Goal: Task Accomplishment & Management: Use online tool/utility

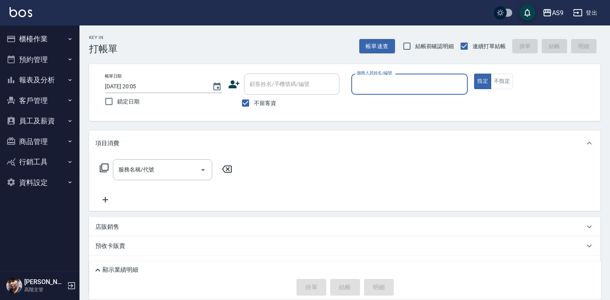
click at [379, 87] on input "服務人員姓名/編號" at bounding box center [410, 84] width 110 height 14
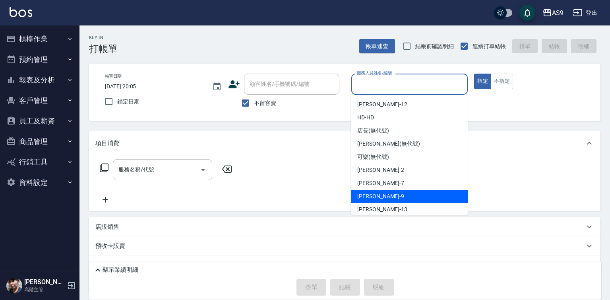
click at [388, 194] on div "[PERSON_NAME] -9" at bounding box center [409, 196] width 117 height 13
type input "[PERSON_NAME]-9"
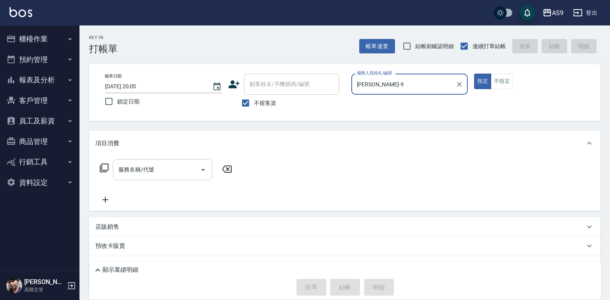
drag, startPoint x: 176, startPoint y: 173, endPoint x: 171, endPoint y: 167, distance: 7.0
click at [176, 173] on input "服務名稱/代號" at bounding box center [156, 170] width 80 height 14
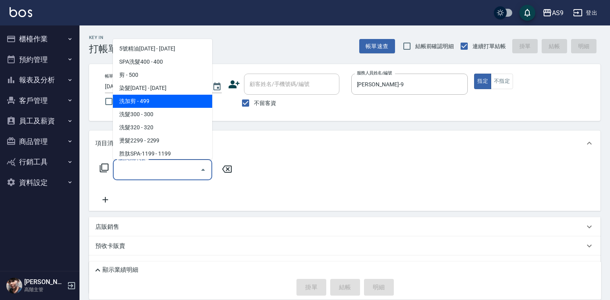
click at [159, 100] on span "洗加剪 - 499" at bounding box center [162, 101] width 99 height 13
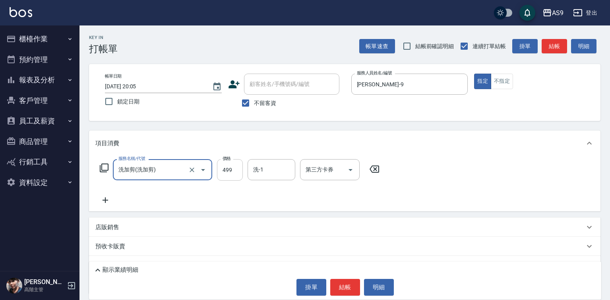
click at [235, 171] on input "499" at bounding box center [230, 169] width 26 height 21
type input "洗加剪"
click at [235, 170] on input "499" at bounding box center [230, 169] width 26 height 21
type input "620"
click at [352, 287] on button "結帳" at bounding box center [345, 287] width 30 height 17
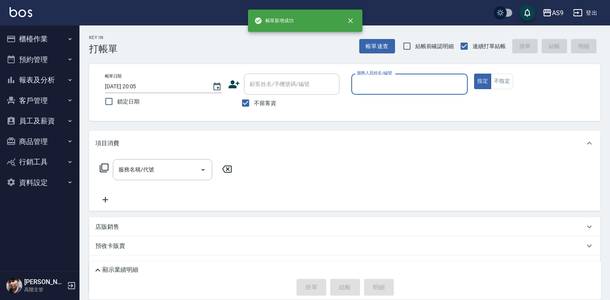
click at [382, 82] on input "服務人員姓名/編號" at bounding box center [410, 84] width 110 height 14
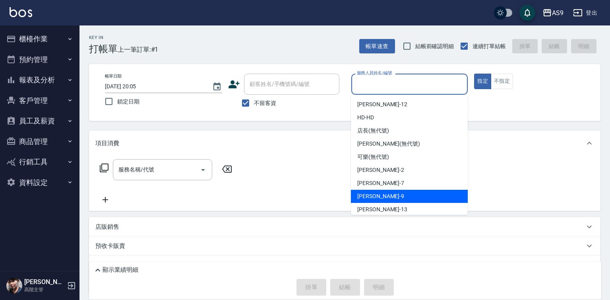
drag, startPoint x: 386, startPoint y: 192, endPoint x: 304, endPoint y: 194, distance: 81.9
click at [385, 192] on div "[PERSON_NAME] -9" at bounding box center [409, 196] width 117 height 13
type input "[PERSON_NAME]-9"
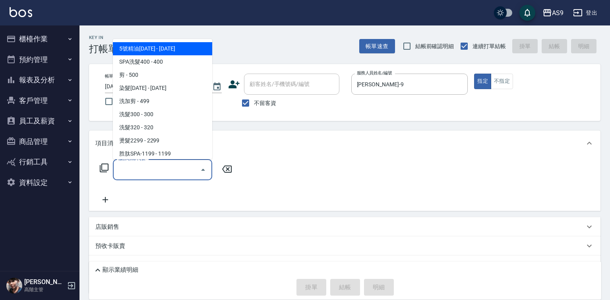
click at [192, 171] on input "服務名稱/代號" at bounding box center [156, 170] width 80 height 14
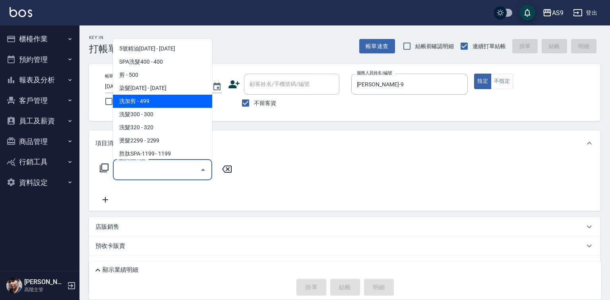
click at [154, 103] on span "洗加剪 - 499" at bounding box center [162, 101] width 99 height 13
type input "洗加剪"
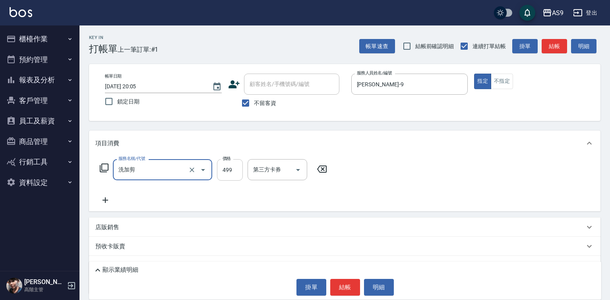
click at [232, 171] on input "499" at bounding box center [230, 169] width 26 height 21
type input "620"
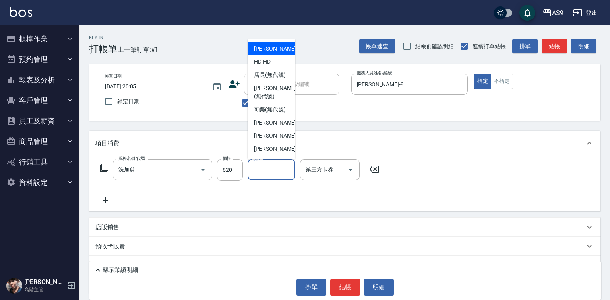
click at [263, 167] on input "洗-1" at bounding box center [271, 170] width 41 height 14
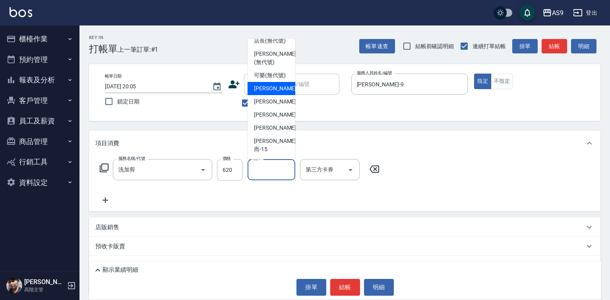
scroll to position [51, 0]
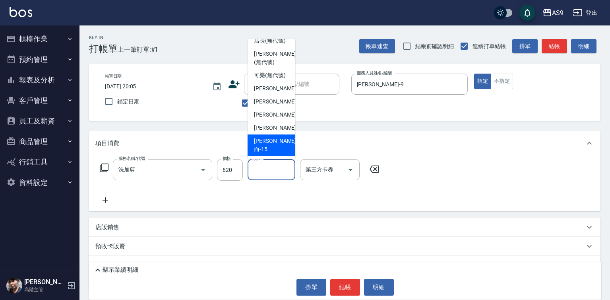
click at [280, 151] on div "[PERSON_NAME]而 -15" at bounding box center [272, 144] width 48 height 21
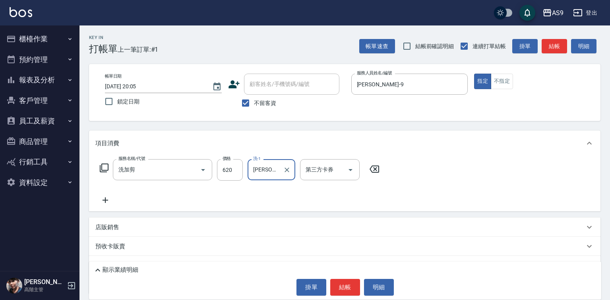
type input "[PERSON_NAME]而-15"
click at [343, 285] on button "結帳" at bounding box center [345, 287] width 30 height 17
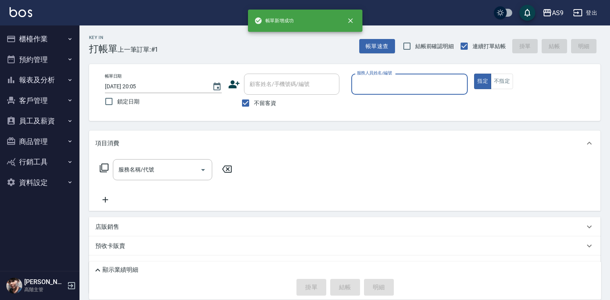
click at [375, 87] on input "服務人員姓名/編號" at bounding box center [410, 84] width 110 height 14
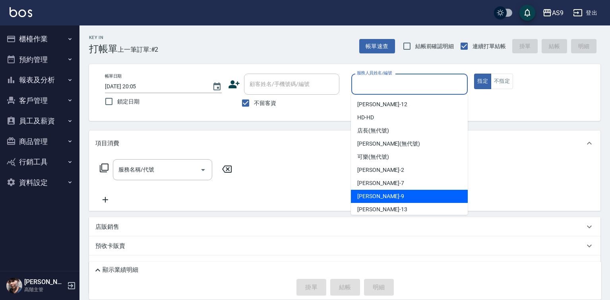
click at [389, 195] on div "[PERSON_NAME] -9" at bounding box center [409, 196] width 117 height 13
type input "[PERSON_NAME]-9"
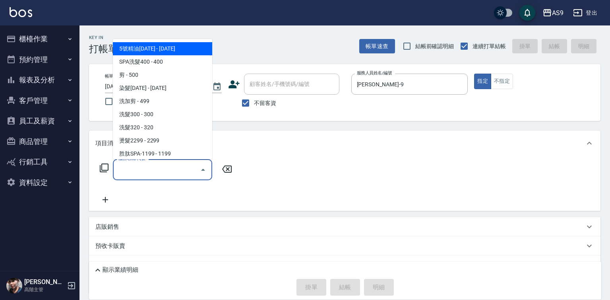
click at [190, 169] on input "服務名稱/代號" at bounding box center [156, 170] width 80 height 14
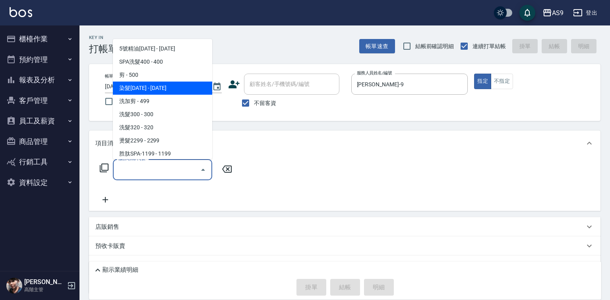
click at [169, 89] on span "染髮[DATE] - [DATE]" at bounding box center [162, 87] width 99 height 13
type input "染髮1500(染髮1500)"
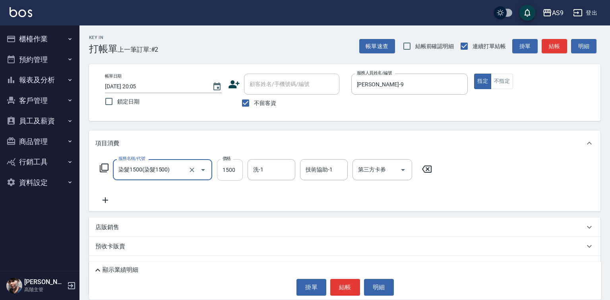
click at [228, 173] on input "1500" at bounding box center [230, 169] width 26 height 21
click at [234, 166] on input "200000" at bounding box center [230, 169] width 26 height 21
click at [233, 166] on input "200000" at bounding box center [230, 169] width 26 height 21
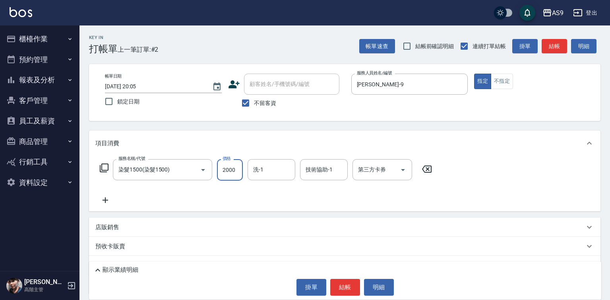
click at [236, 172] on input "2000" at bounding box center [230, 169] width 26 height 21
type input "2000"
click at [272, 173] on input "洗-1" at bounding box center [271, 170] width 41 height 14
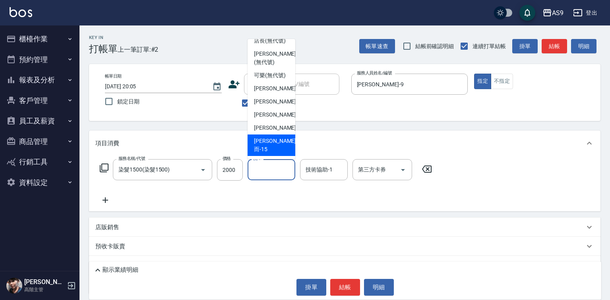
click at [280, 153] on div "[PERSON_NAME]而 -15" at bounding box center [272, 144] width 48 height 21
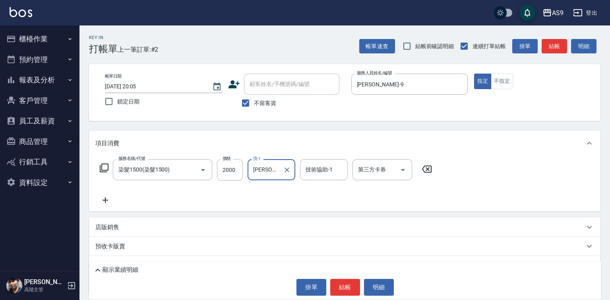
type input "[PERSON_NAME]而-15"
click at [343, 293] on button "結帳" at bounding box center [345, 287] width 30 height 17
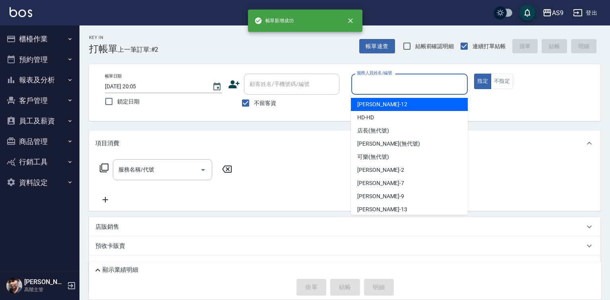
click at [372, 83] on input "服務人員姓名/編號" at bounding box center [410, 84] width 110 height 14
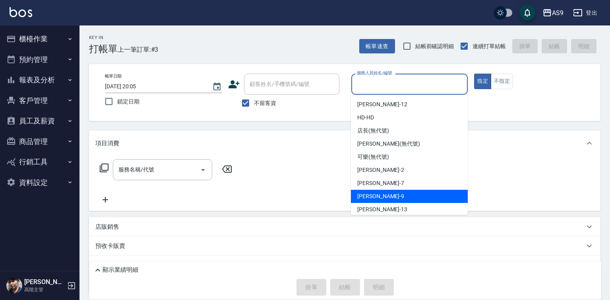
click at [395, 193] on div "[PERSON_NAME] -9" at bounding box center [409, 196] width 117 height 13
type input "[PERSON_NAME]-9"
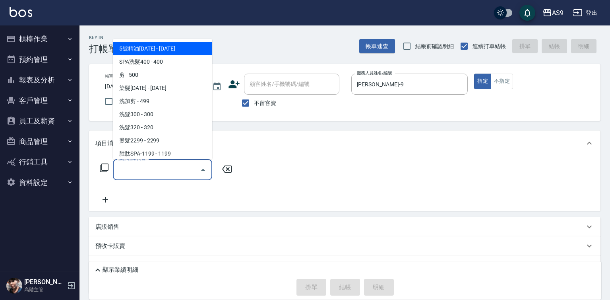
click at [182, 171] on input "服務名稱/代號" at bounding box center [156, 170] width 80 height 14
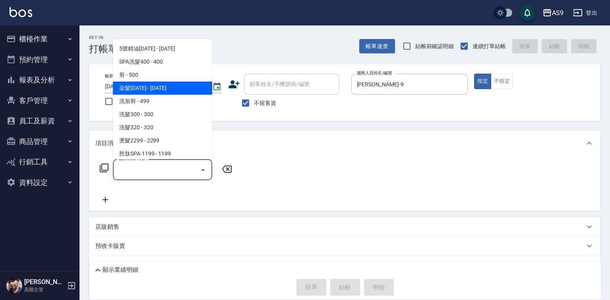
click at [163, 90] on span "染髮[DATE] - [DATE]" at bounding box center [162, 87] width 99 height 13
type input "染髮1500(染髮1500)"
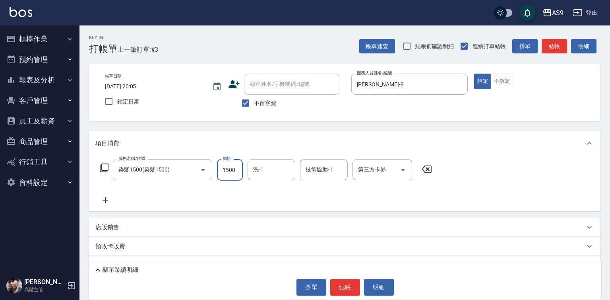
click at [233, 170] on input "1500" at bounding box center [230, 169] width 26 height 21
type input "1290"
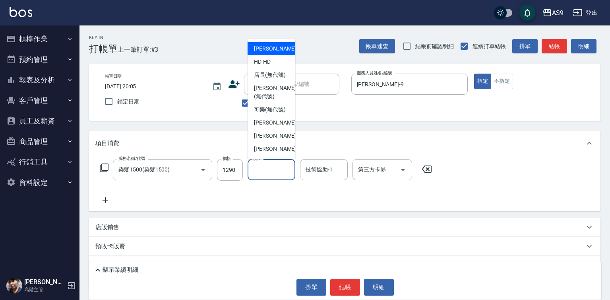
click at [269, 175] on input "洗-1" at bounding box center [271, 170] width 41 height 14
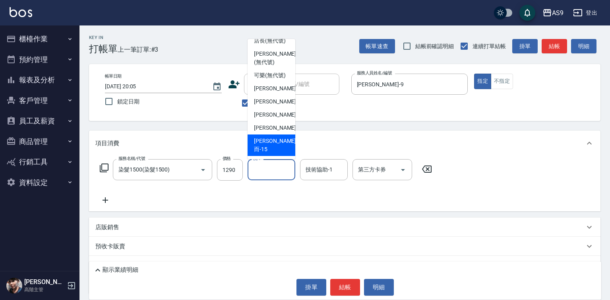
click at [278, 150] on span "[PERSON_NAME]而 -15" at bounding box center [275, 145] width 42 height 17
type input "[PERSON_NAME]而-15"
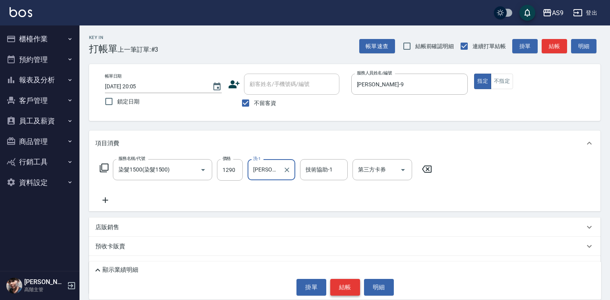
click at [341, 283] on button "結帳" at bounding box center [345, 287] width 30 height 17
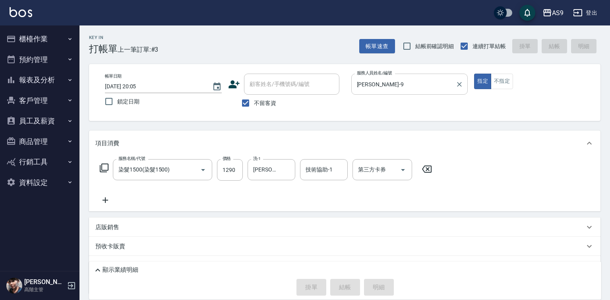
type input "[DATE] 20:06"
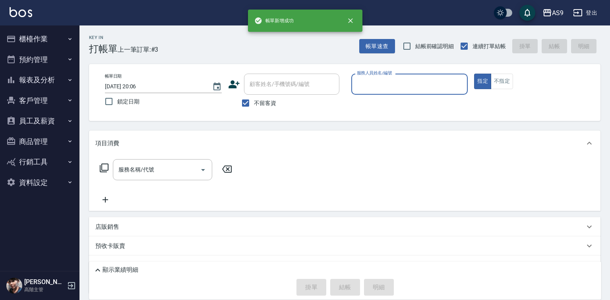
click at [366, 89] on input "服務人員姓名/編號" at bounding box center [410, 84] width 110 height 14
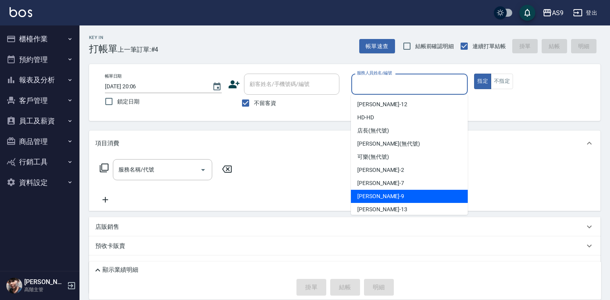
drag, startPoint x: 378, startPoint y: 194, endPoint x: 323, endPoint y: 188, distance: 54.7
click at [378, 194] on span "[PERSON_NAME] -9" at bounding box center [380, 196] width 47 height 8
type input "[PERSON_NAME]-9"
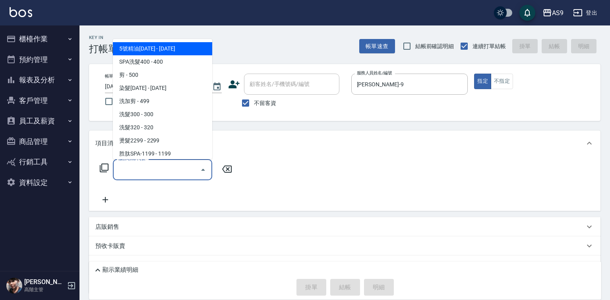
click at [192, 169] on input "服務名稱/代號" at bounding box center [156, 170] width 80 height 14
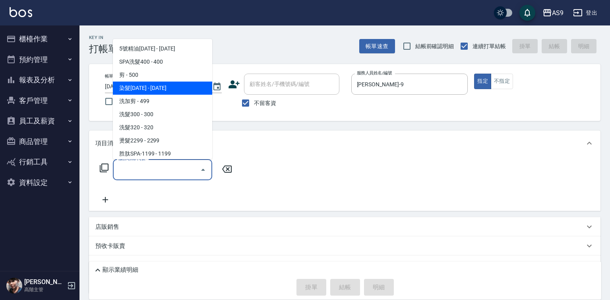
click at [171, 82] on span "染髮[DATE] - [DATE]" at bounding box center [162, 87] width 99 height 13
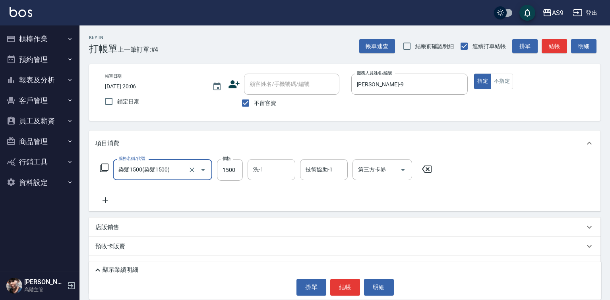
click at [200, 169] on icon "Open" at bounding box center [203, 170] width 10 height 10
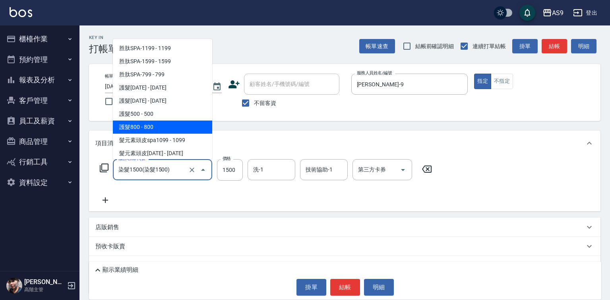
scroll to position [119, 0]
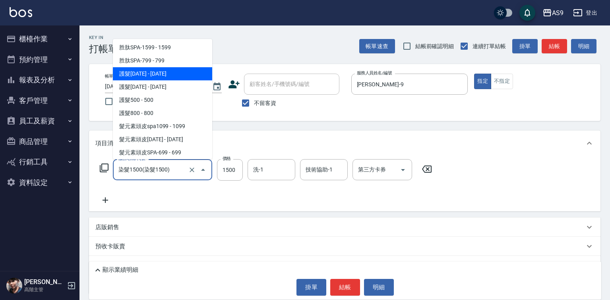
click at [160, 70] on span "護髮[DATE] - [DATE]" at bounding box center [162, 73] width 99 height 13
type input "護髮1200(護髮1200)"
type input "1200"
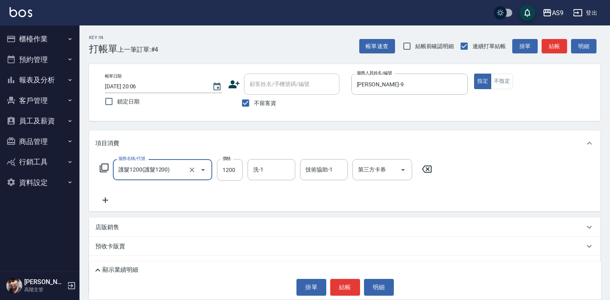
click at [108, 198] on icon at bounding box center [105, 200] width 20 height 10
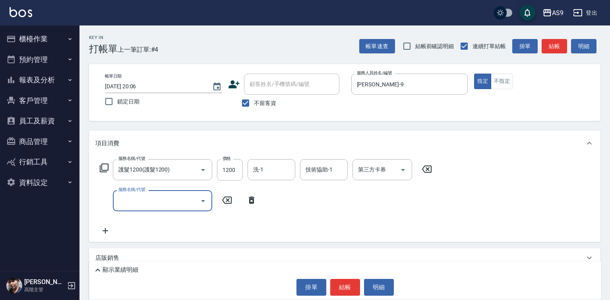
click at [130, 200] on input "服務名稱/代號" at bounding box center [156, 201] width 80 height 14
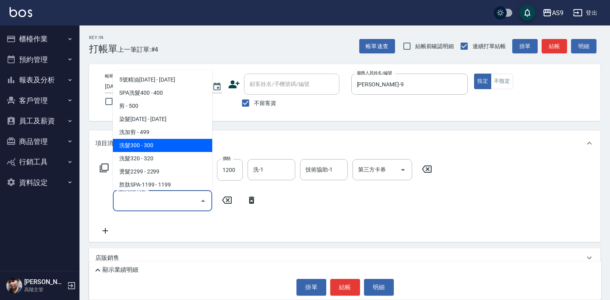
click at [147, 146] on span "洗髮300 - 300" at bounding box center [162, 145] width 99 height 13
type input "洗髮300(洗 髮300)"
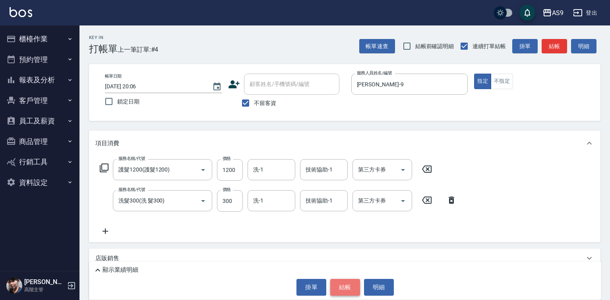
click at [348, 285] on button "結帳" at bounding box center [345, 287] width 30 height 17
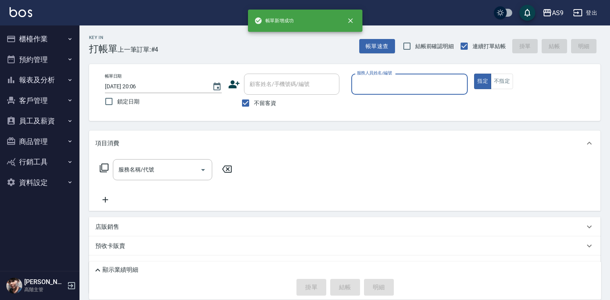
click at [383, 90] on input "服務人員姓名/編號" at bounding box center [410, 84] width 110 height 14
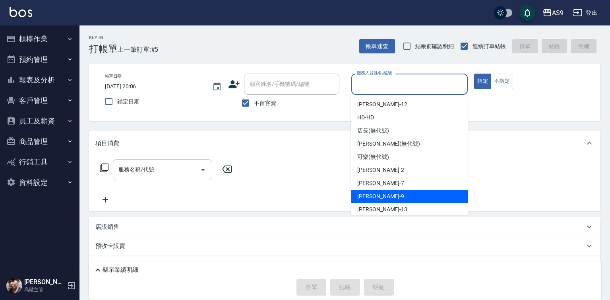
click at [382, 198] on div "[PERSON_NAME] -9" at bounding box center [409, 196] width 117 height 13
type input "[PERSON_NAME]-9"
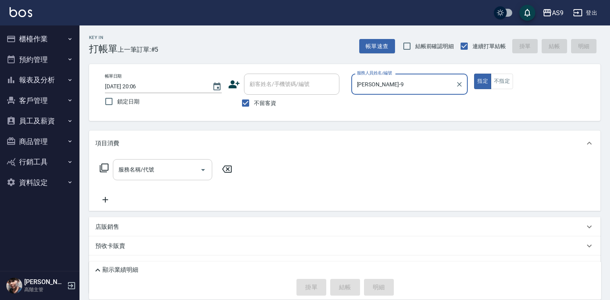
click at [177, 169] on input "服務名稱/代號" at bounding box center [156, 170] width 80 height 14
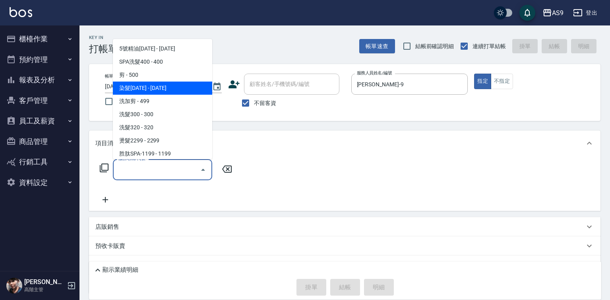
click at [167, 92] on span "染髮[DATE] - [DATE]" at bounding box center [162, 87] width 99 height 13
type input "染髮1500(染髮1500)"
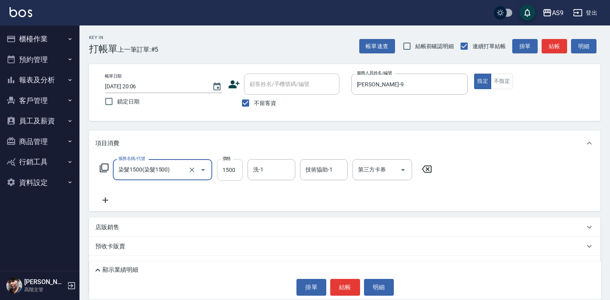
click at [234, 176] on input "1500" at bounding box center [230, 169] width 26 height 21
type input "1290"
click at [268, 171] on input "洗-1" at bounding box center [271, 170] width 41 height 14
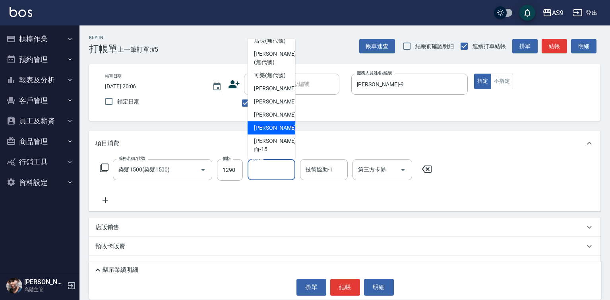
scroll to position [51, 0]
click at [279, 147] on div "[PERSON_NAME]而 -15" at bounding box center [272, 144] width 48 height 21
type input "[PERSON_NAME]而-15"
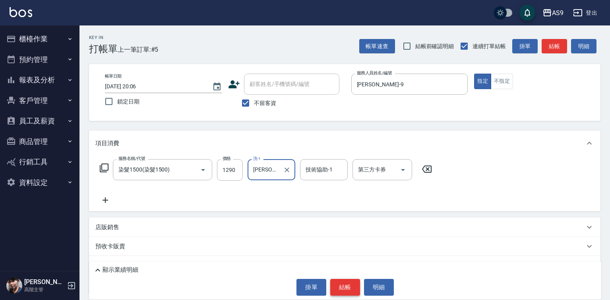
click at [351, 286] on button "結帳" at bounding box center [345, 287] width 30 height 17
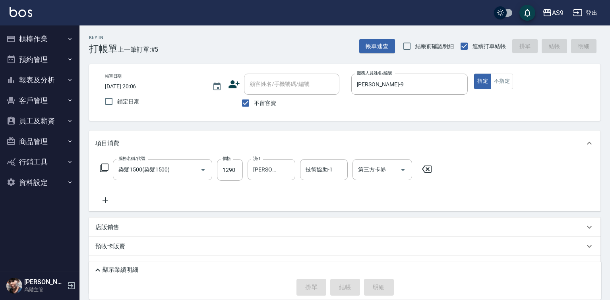
type input "[DATE] 20:07"
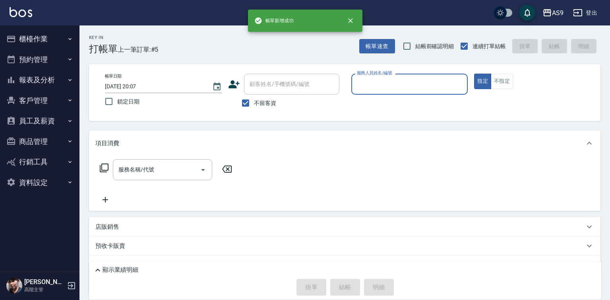
click at [377, 82] on input "服務人員姓名/編號" at bounding box center [410, 84] width 110 height 14
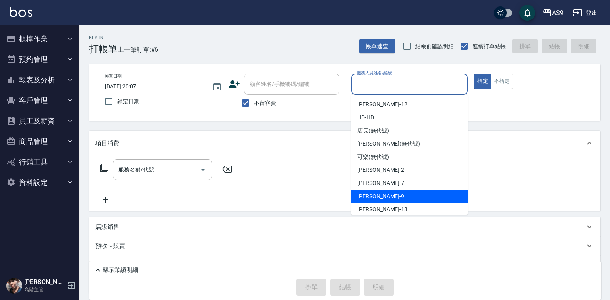
click at [387, 196] on div "[PERSON_NAME] -9" at bounding box center [409, 196] width 117 height 13
type input "[PERSON_NAME]-9"
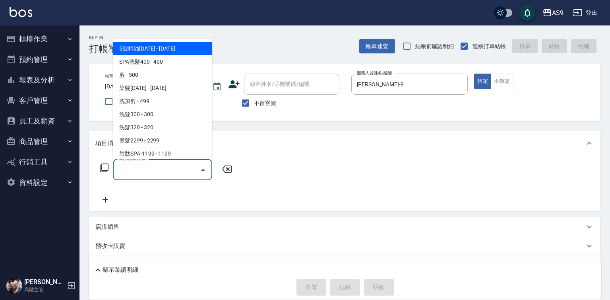
click at [193, 169] on input "服務名稱/代號" at bounding box center [156, 170] width 80 height 14
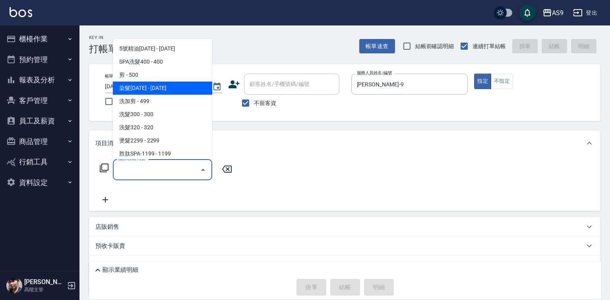
click at [168, 89] on span "染髮[DATE] - [DATE]" at bounding box center [162, 87] width 99 height 13
type input "染髮1500(染髮1500)"
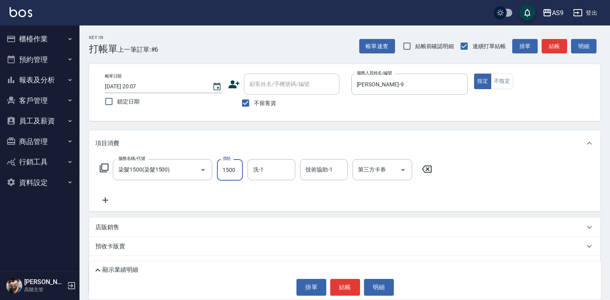
click at [229, 177] on input "1500" at bounding box center [230, 169] width 26 height 21
click at [229, 176] on input "1500" at bounding box center [230, 169] width 26 height 21
click at [239, 172] on input "15160000" at bounding box center [230, 169] width 26 height 21
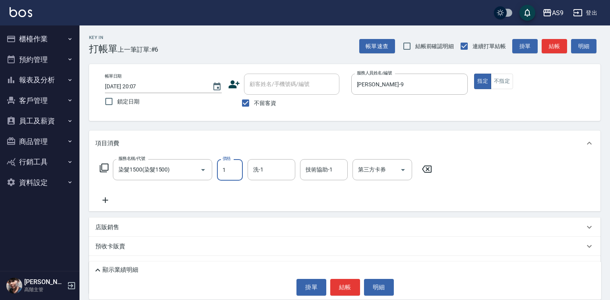
scroll to position [0, 0]
type input "1600"
click at [258, 171] on input "洗-1" at bounding box center [271, 170] width 41 height 14
click at [345, 291] on button "結帳" at bounding box center [345, 287] width 30 height 17
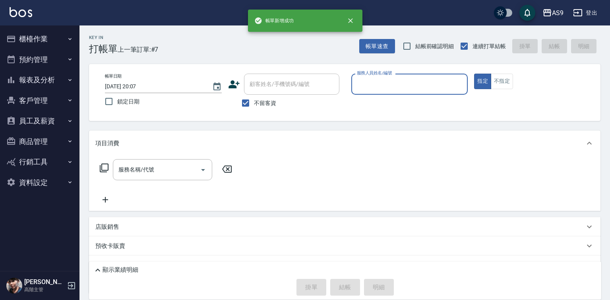
click at [384, 82] on input "服務人員姓名/編號" at bounding box center [410, 84] width 110 height 14
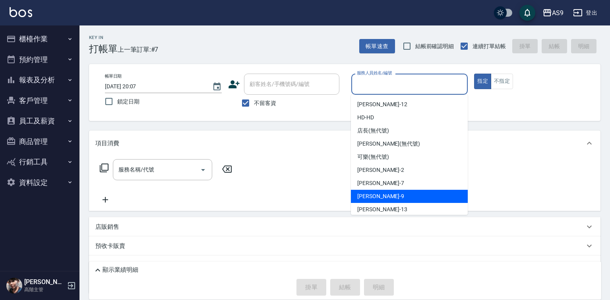
click at [375, 196] on span "[PERSON_NAME] -9" at bounding box center [380, 196] width 47 height 8
type input "[PERSON_NAME]-9"
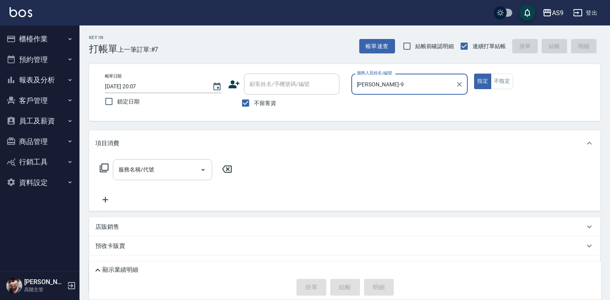
drag, startPoint x: 163, startPoint y: 173, endPoint x: 175, endPoint y: 161, distance: 17.1
click at [163, 173] on input "服務名稱/代號" at bounding box center [156, 170] width 80 height 14
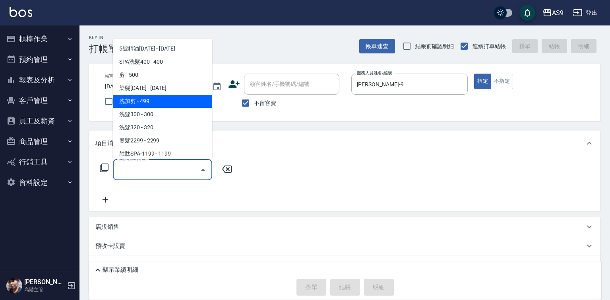
click at [158, 101] on span "洗加剪 - 499" at bounding box center [162, 101] width 99 height 13
type input "洗加剪"
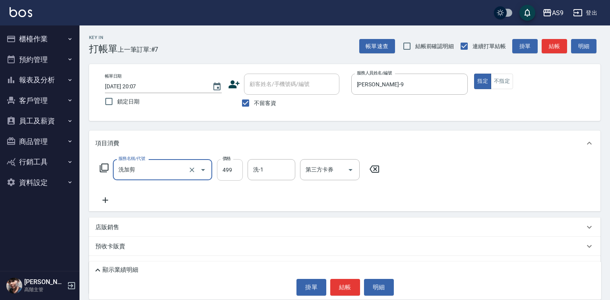
click at [229, 165] on input "499" at bounding box center [230, 169] width 26 height 21
type input "600"
click at [352, 285] on button "結帳" at bounding box center [345, 287] width 30 height 17
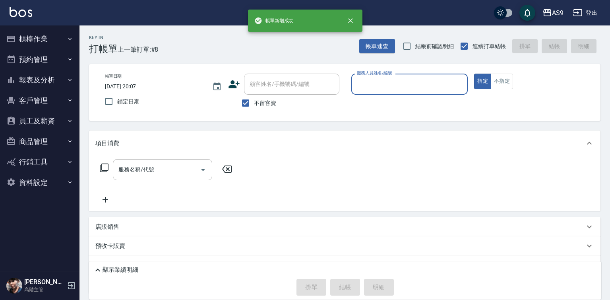
drag, startPoint x: 382, startPoint y: 75, endPoint x: 382, endPoint y: 91, distance: 15.5
click at [382, 75] on label "服務人員姓名/編號" at bounding box center [374, 73] width 35 height 6
click at [382, 77] on input "服務人員姓名/編號" at bounding box center [410, 84] width 110 height 14
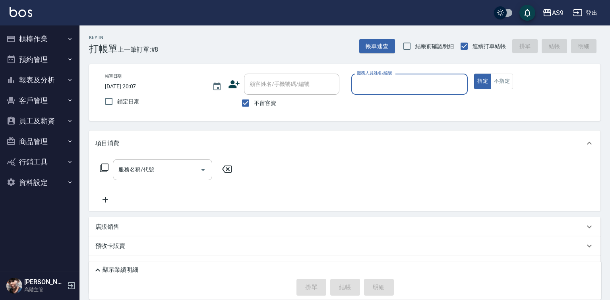
click at [378, 75] on label "服務人員姓名/編號" at bounding box center [374, 73] width 35 height 6
click at [378, 77] on input "服務人員姓名/編號" at bounding box center [410, 84] width 110 height 14
click at [371, 86] on input "服務人員姓名/編號" at bounding box center [410, 84] width 110 height 14
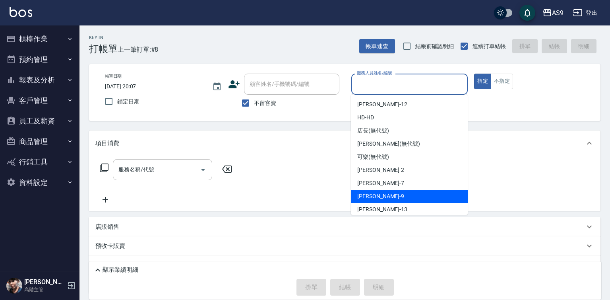
click at [384, 199] on div "[PERSON_NAME] -9" at bounding box center [409, 196] width 117 height 13
type input "[PERSON_NAME]-9"
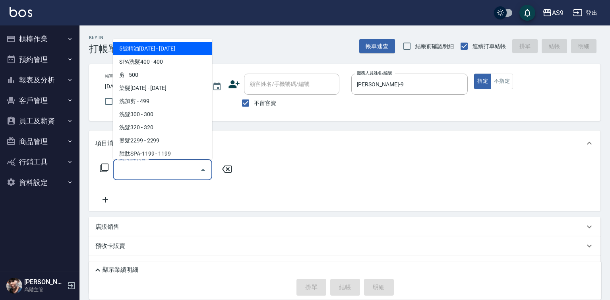
click at [185, 173] on input "服務名稱/代號" at bounding box center [156, 170] width 80 height 14
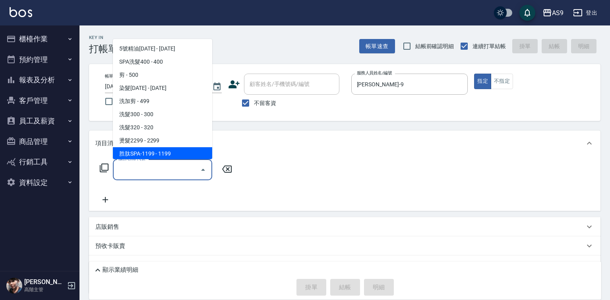
click at [184, 154] on span "胜肽SPA-1199 - 1199" at bounding box center [162, 153] width 99 height 13
type input "胜肽SPA-1199(胜肽SPA-1199)"
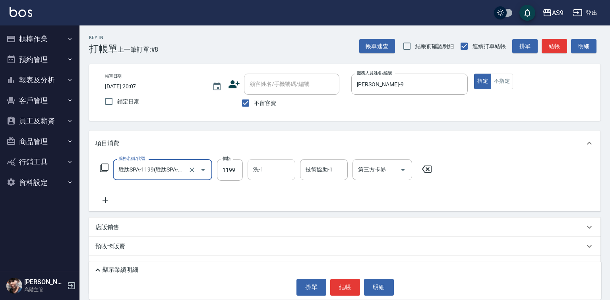
click at [262, 172] on div "洗-1 洗-1" at bounding box center [272, 169] width 48 height 21
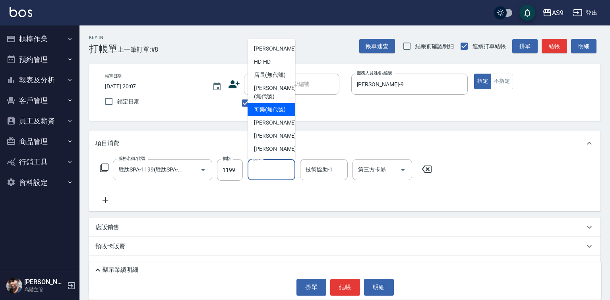
scroll to position [40, 0]
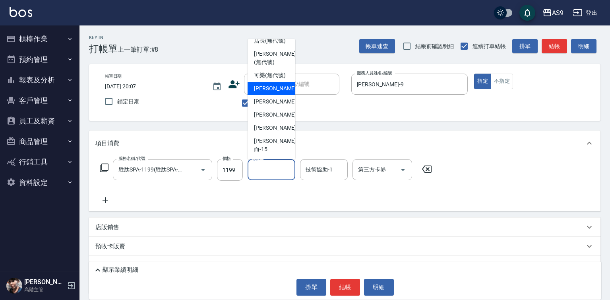
click at [276, 93] on span "[PERSON_NAME]蘭 -2" at bounding box center [277, 88] width 47 height 8
type input "[PERSON_NAME]蘭-2"
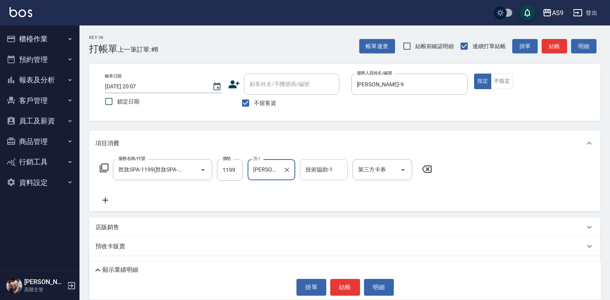
drag, startPoint x: 328, startPoint y: 178, endPoint x: 327, endPoint y: 159, distance: 18.7
click at [328, 178] on div "技術協助-1" at bounding box center [324, 169] width 48 height 21
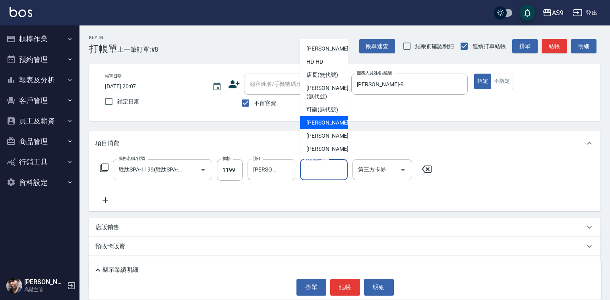
click at [337, 127] on span "[PERSON_NAME]蘭 -2" at bounding box center [330, 122] width 47 height 8
type input "[PERSON_NAME]蘭-2"
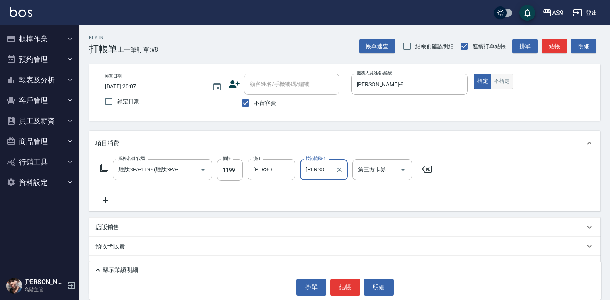
click at [505, 79] on button "不指定" at bounding box center [502, 82] width 22 height 16
click at [347, 286] on button "結帳" at bounding box center [345, 287] width 30 height 17
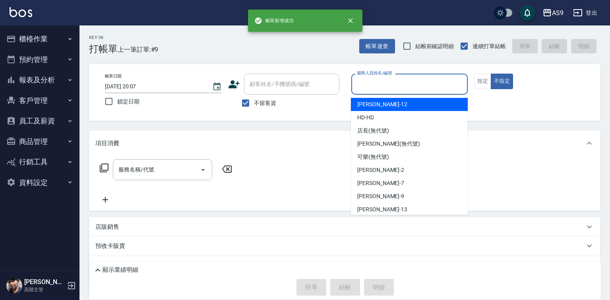
click at [380, 80] on input "服務人員姓名/編號" at bounding box center [410, 84] width 110 height 14
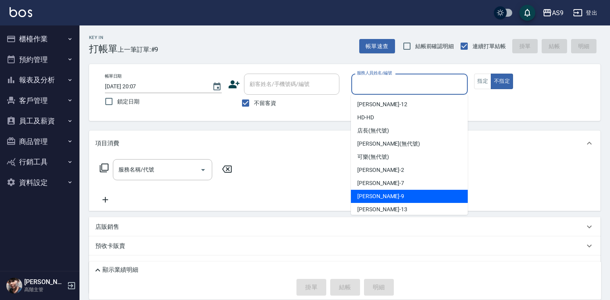
click at [378, 191] on div "[PERSON_NAME] -9" at bounding box center [409, 196] width 117 height 13
type input "[PERSON_NAME]-9"
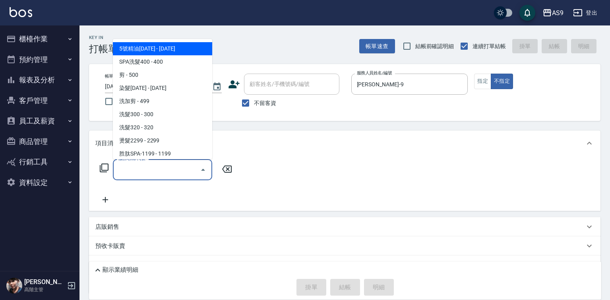
click at [190, 167] on input "服務名稱/代號" at bounding box center [156, 170] width 80 height 14
click at [187, 49] on span "5號精油[DATE] - [DATE]" at bounding box center [162, 48] width 99 height 13
type input "5號精油1399(5號精油1399)"
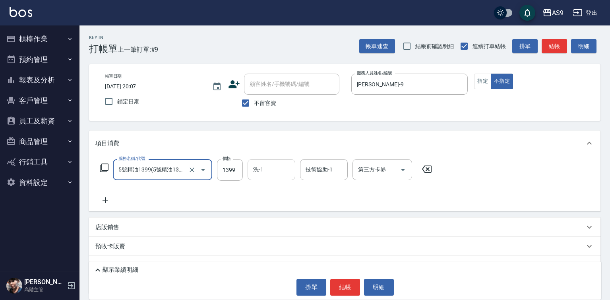
click at [272, 161] on div "洗-1" at bounding box center [272, 169] width 48 height 21
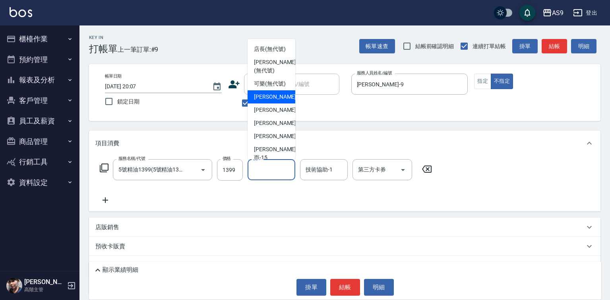
scroll to position [51, 0]
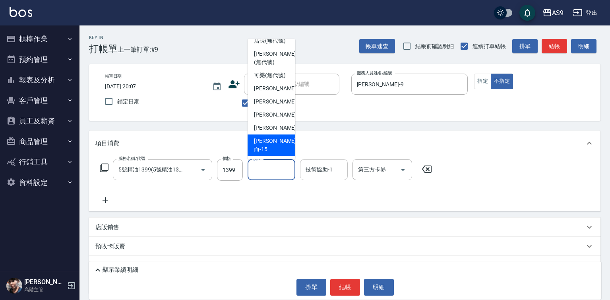
drag, startPoint x: 276, startPoint y: 146, endPoint x: 312, endPoint y: 169, distance: 43.1
click at [277, 146] on span "[PERSON_NAME]而 -15" at bounding box center [275, 145] width 42 height 17
type input "[PERSON_NAME]而-15"
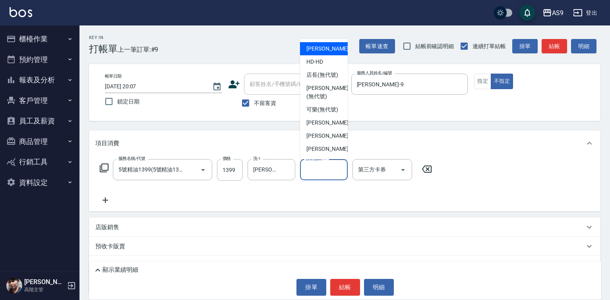
click at [314, 171] on input "技術協助-1" at bounding box center [324, 170] width 41 height 14
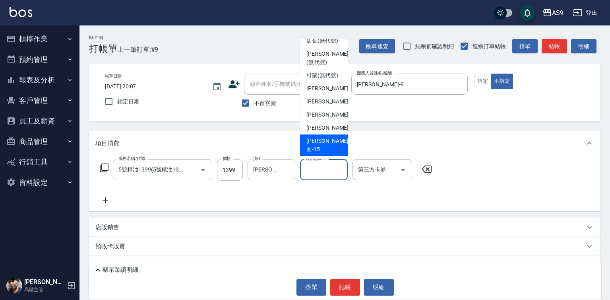
click at [329, 152] on span "[PERSON_NAME]而 -15" at bounding box center [328, 145] width 42 height 17
type input "[PERSON_NAME]而-15"
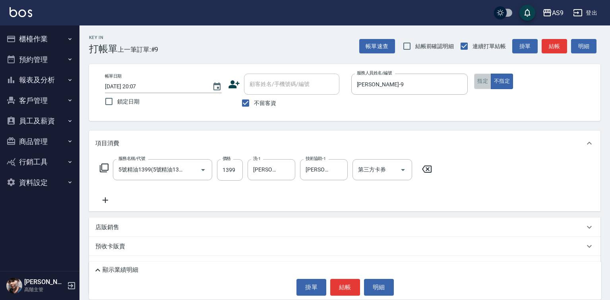
click at [487, 81] on button "指定" at bounding box center [482, 82] width 17 height 16
click at [358, 285] on button "結帳" at bounding box center [345, 287] width 30 height 17
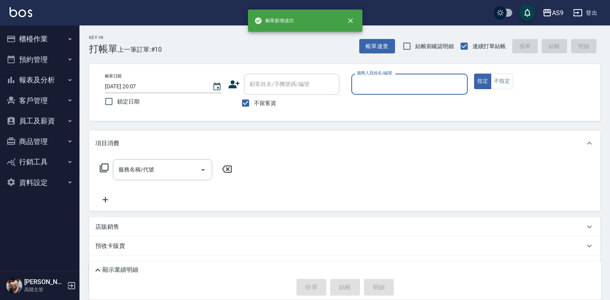
click at [405, 87] on input "服務人員姓名/編號" at bounding box center [410, 84] width 110 height 14
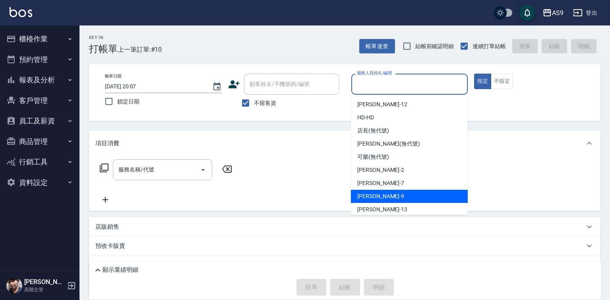
click at [399, 202] on div "[PERSON_NAME] -9" at bounding box center [409, 196] width 117 height 13
type input "[PERSON_NAME]-9"
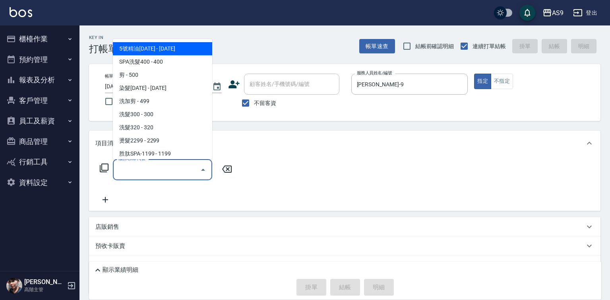
click at [184, 173] on input "服務名稱/代號" at bounding box center [156, 170] width 80 height 14
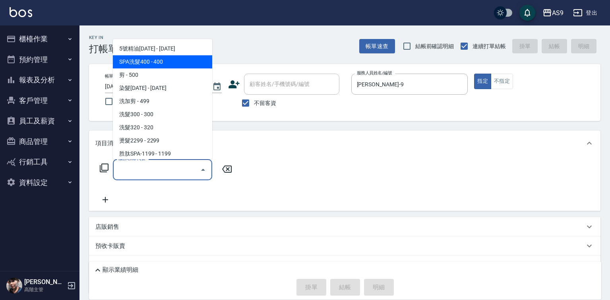
click at [180, 66] on span "SPA洗髮400 - 400" at bounding box center [162, 61] width 99 height 13
type input "SPA洗髮400(SPA洗髮400)"
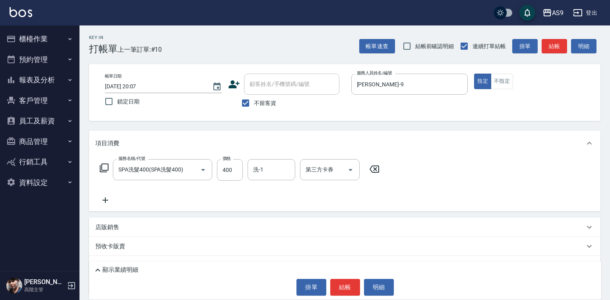
click at [106, 205] on icon at bounding box center [105, 200] width 20 height 10
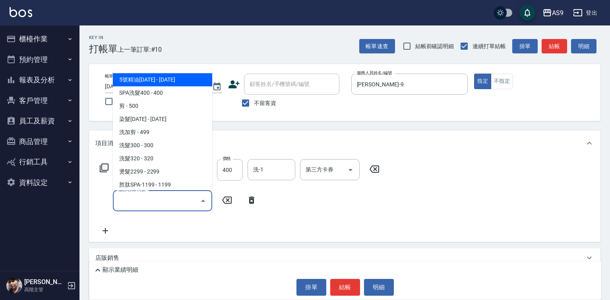
click at [130, 198] on input "服務名稱/代號" at bounding box center [156, 201] width 80 height 14
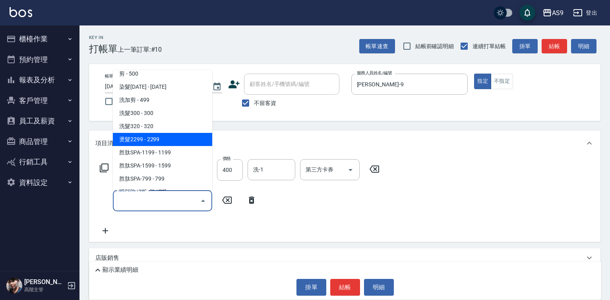
scroll to position [80, 0]
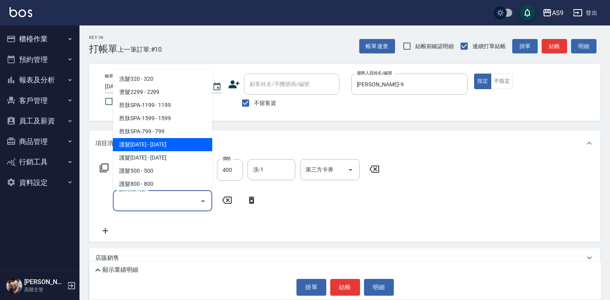
click at [171, 144] on span "護髮[DATE] - [DATE]" at bounding box center [162, 144] width 99 height 13
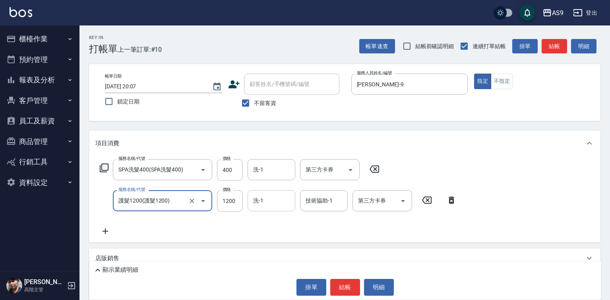
type input "護髮1200"
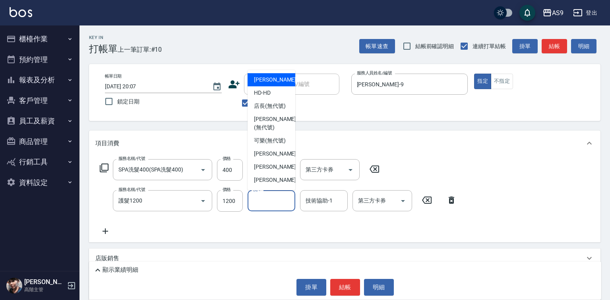
click at [265, 204] on input "洗-1" at bounding box center [271, 201] width 41 height 14
click at [277, 158] on span "[PERSON_NAME]蘭 -2" at bounding box center [277, 153] width 47 height 8
type input "[PERSON_NAME]蘭-2"
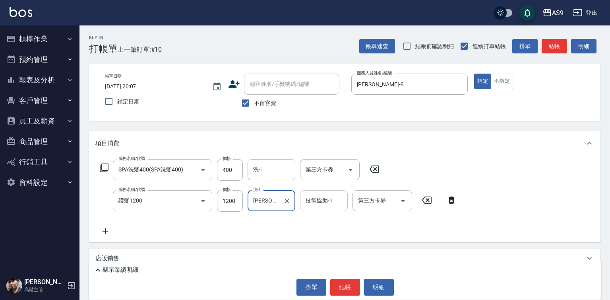
click at [329, 206] on input "技術協助-1" at bounding box center [324, 201] width 41 height 14
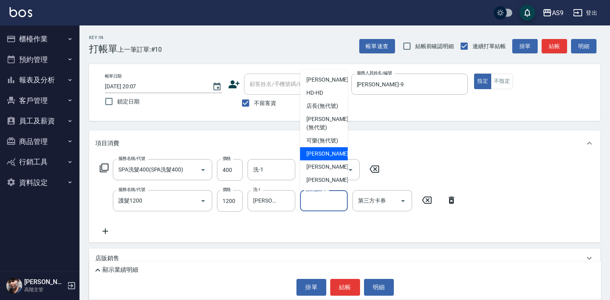
scroll to position [40, 0]
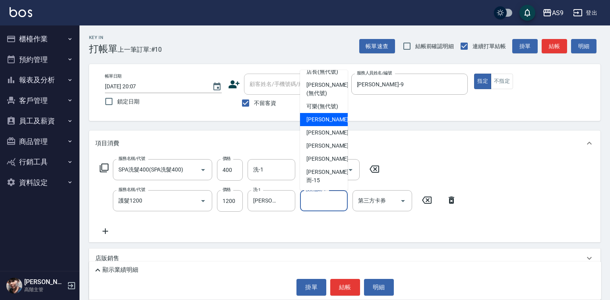
click at [328, 124] on span "[PERSON_NAME]蘭 -2" at bounding box center [330, 119] width 47 height 8
type input "[PERSON_NAME]蘭-2"
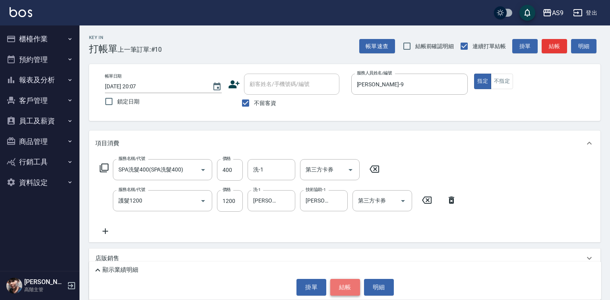
click at [338, 286] on button "結帳" at bounding box center [345, 287] width 30 height 17
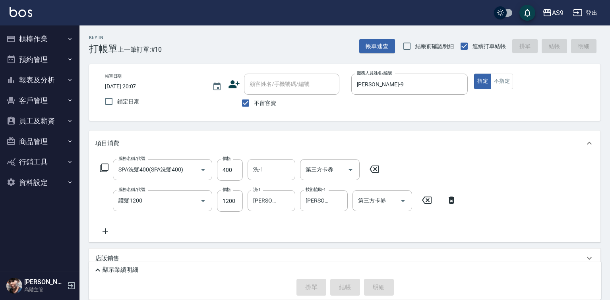
type input "[DATE] 20:08"
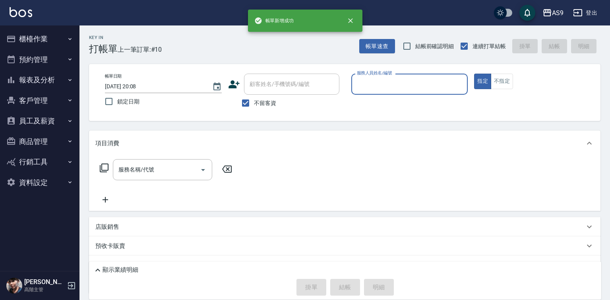
click at [377, 77] on div "服務人員姓名/編號 服務人員姓名/編號" at bounding box center [409, 84] width 117 height 21
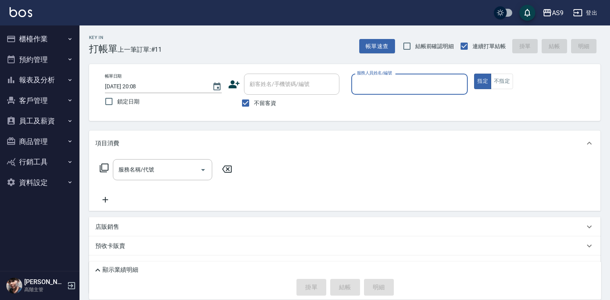
click at [367, 85] on input "服務人員姓名/編號" at bounding box center [410, 84] width 110 height 14
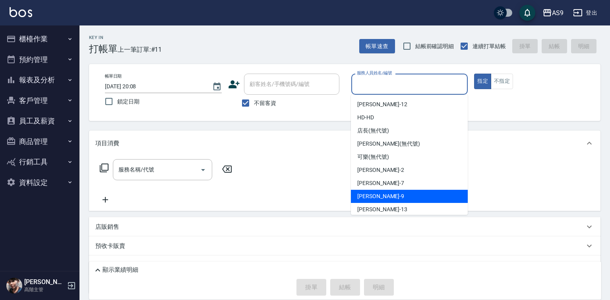
click at [383, 196] on div "[PERSON_NAME] -9" at bounding box center [409, 196] width 117 height 13
type input "[PERSON_NAME]-9"
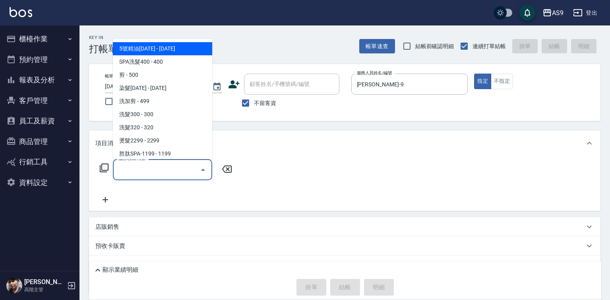
click at [185, 172] on input "服務名稱/代號" at bounding box center [156, 170] width 80 height 14
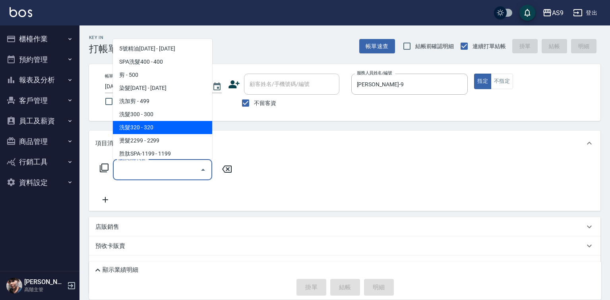
click at [179, 123] on span "洗髮320 - 320" at bounding box center [162, 127] width 99 height 13
type input "洗髮320(洗髮320)"
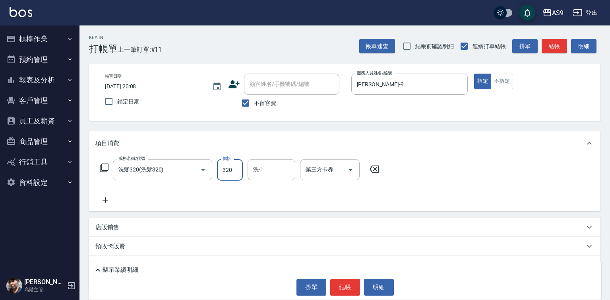
click at [231, 165] on input "320" at bounding box center [230, 169] width 26 height 21
type input "227"
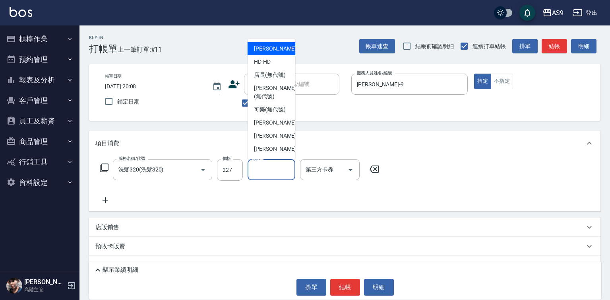
click at [268, 174] on input "洗-1" at bounding box center [271, 170] width 41 height 14
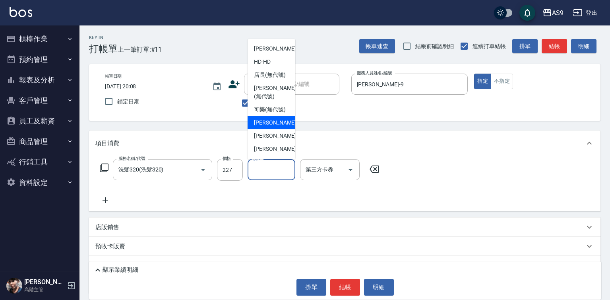
click at [270, 127] on span "[PERSON_NAME]蘭 -2" at bounding box center [277, 122] width 47 height 8
type input "[PERSON_NAME]蘭-2"
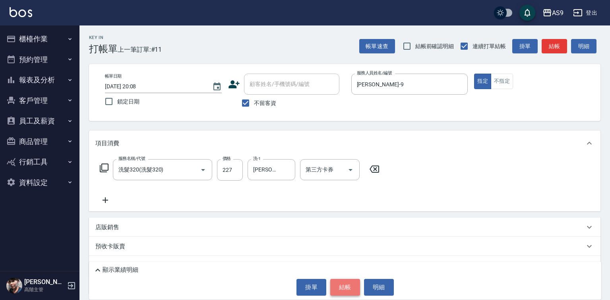
click at [338, 284] on button "結帳" at bounding box center [345, 287] width 30 height 17
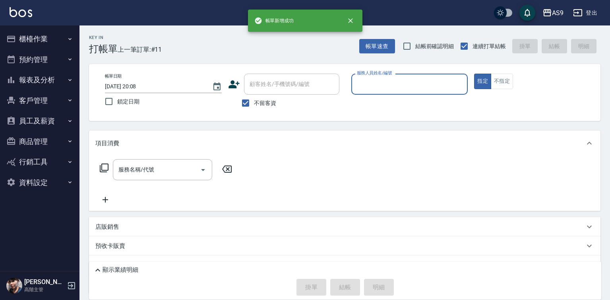
click at [376, 90] on input "服務人員姓名/編號" at bounding box center [410, 84] width 110 height 14
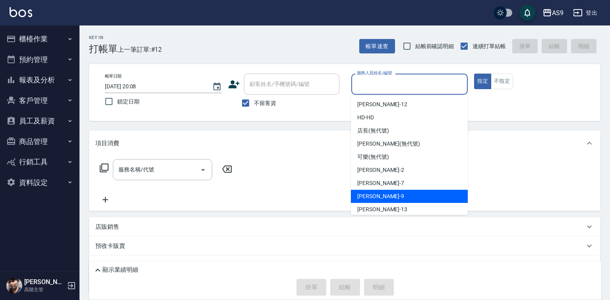
click at [384, 199] on div "[PERSON_NAME] -9" at bounding box center [409, 196] width 117 height 13
type input "[PERSON_NAME]-9"
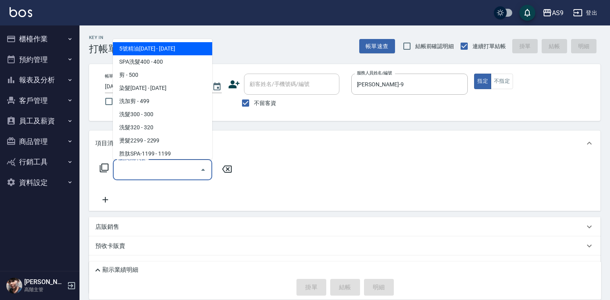
click at [188, 173] on input "服務名稱/代號" at bounding box center [156, 170] width 80 height 14
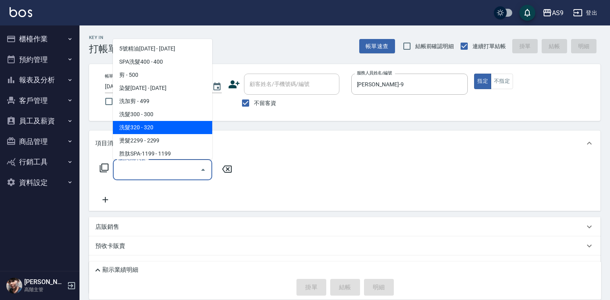
click at [186, 130] on span "洗髮320 - 320" at bounding box center [162, 127] width 99 height 13
type input "洗髮320(洗髮320)"
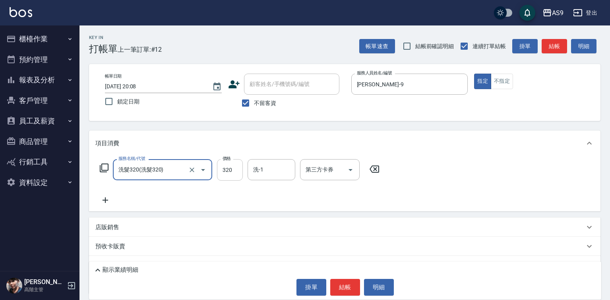
click at [233, 174] on input "320" at bounding box center [230, 169] width 26 height 21
type input "290"
click at [332, 284] on button "結帳" at bounding box center [345, 287] width 30 height 17
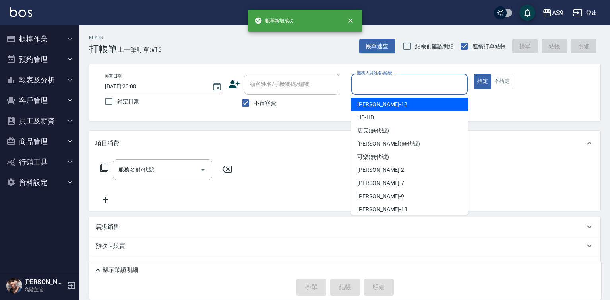
drag, startPoint x: 371, startPoint y: 79, endPoint x: 379, endPoint y: 111, distance: 33.3
click at [372, 84] on input "服務人員姓名/編號" at bounding box center [410, 84] width 110 height 14
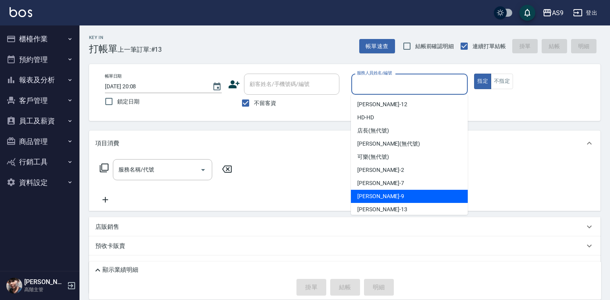
click at [378, 194] on span "[PERSON_NAME] -9" at bounding box center [380, 196] width 47 height 8
type input "[PERSON_NAME]-9"
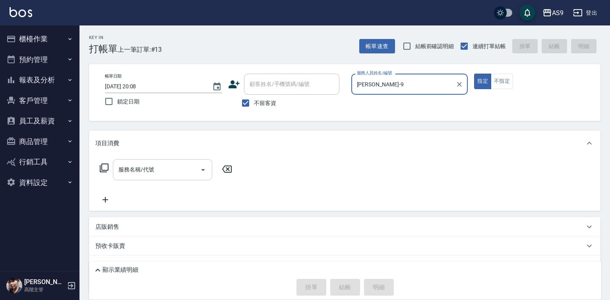
click at [188, 167] on input "服務名稱/代號" at bounding box center [156, 170] width 80 height 14
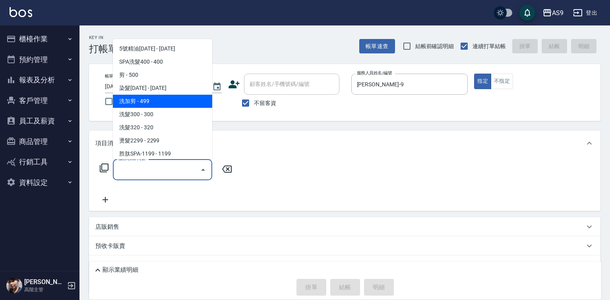
click at [169, 105] on span "洗加剪 - 499" at bounding box center [162, 101] width 99 height 13
type input "洗加剪"
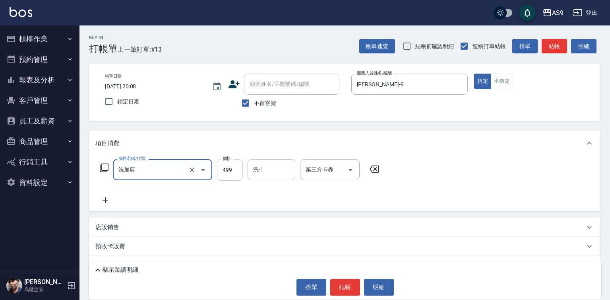
click at [224, 165] on input "499" at bounding box center [230, 169] width 26 height 21
type input "800"
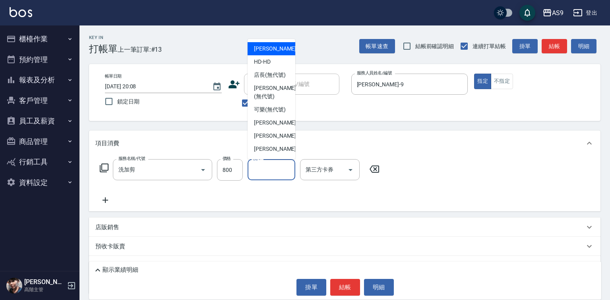
click at [261, 169] on input "洗-1" at bounding box center [271, 170] width 41 height 14
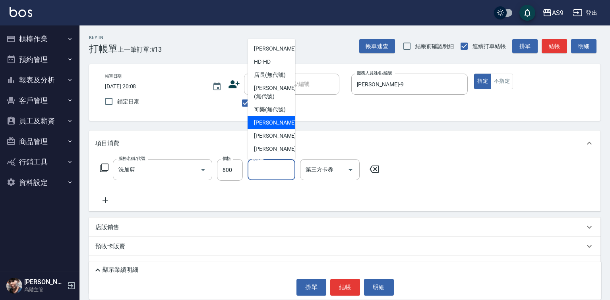
scroll to position [51, 0]
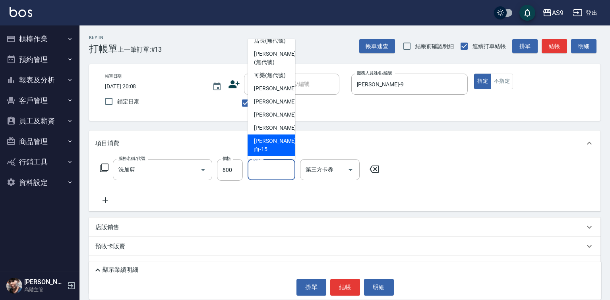
click at [274, 153] on span "[PERSON_NAME]而 -15" at bounding box center [275, 145] width 42 height 17
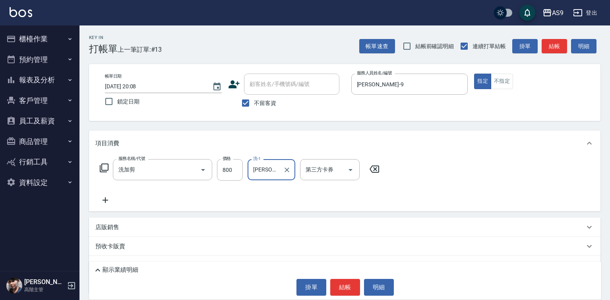
type input "[PERSON_NAME]而-15"
click at [347, 288] on button "結帳" at bounding box center [345, 287] width 30 height 17
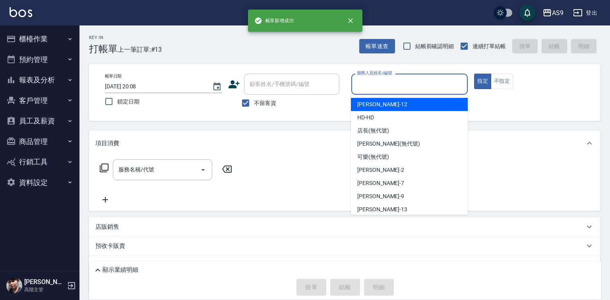
click at [372, 89] on input "服務人員姓名/編號" at bounding box center [410, 84] width 110 height 14
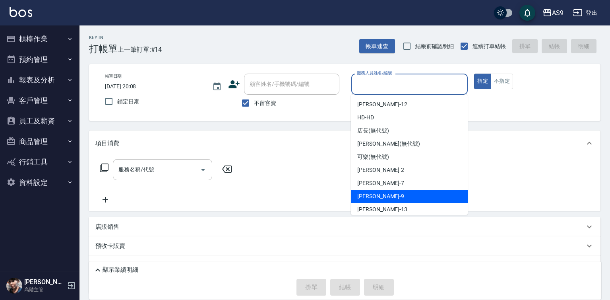
click at [371, 195] on span "[PERSON_NAME] -9" at bounding box center [380, 196] width 47 height 8
type input "[PERSON_NAME]-9"
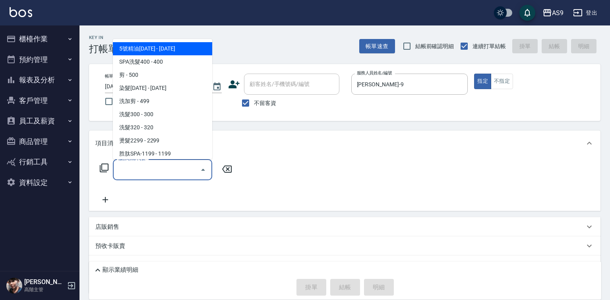
click at [187, 174] on input "服務名稱/代號" at bounding box center [156, 170] width 80 height 14
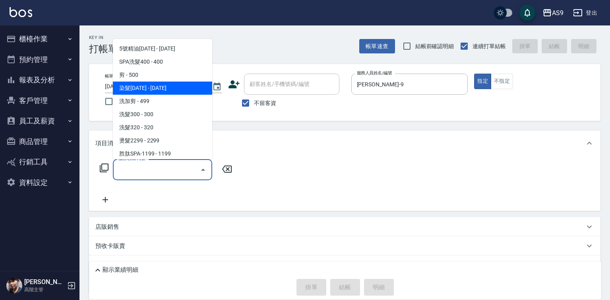
click at [163, 90] on span "染髮[DATE] - [DATE]" at bounding box center [162, 87] width 99 height 13
type input "染髮1500(染髮1500)"
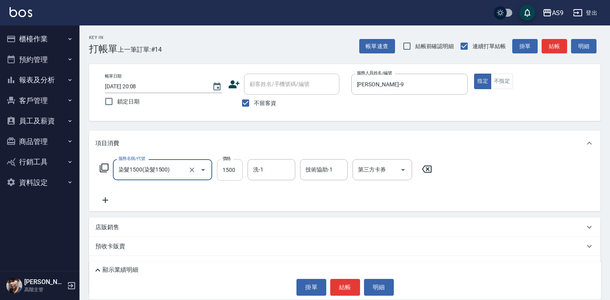
click at [229, 173] on input "1500" at bounding box center [230, 169] width 26 height 21
type input "2000"
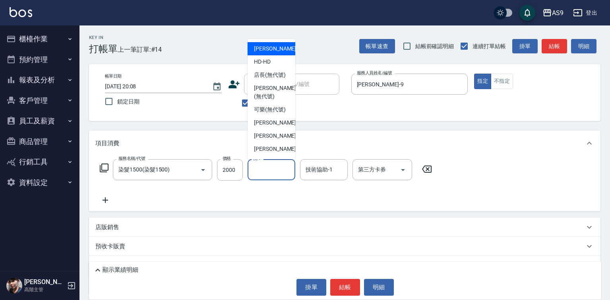
click at [264, 175] on input "洗-1" at bounding box center [271, 170] width 41 height 14
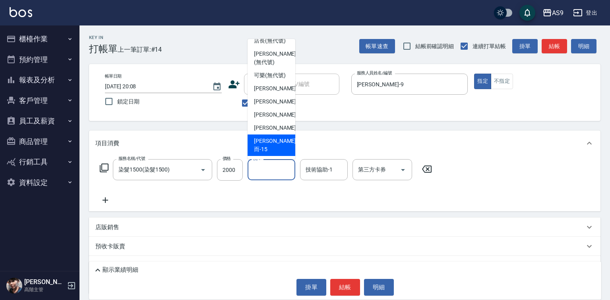
click at [273, 145] on span "[PERSON_NAME]而 -15" at bounding box center [275, 145] width 42 height 17
type input "[PERSON_NAME]而-15"
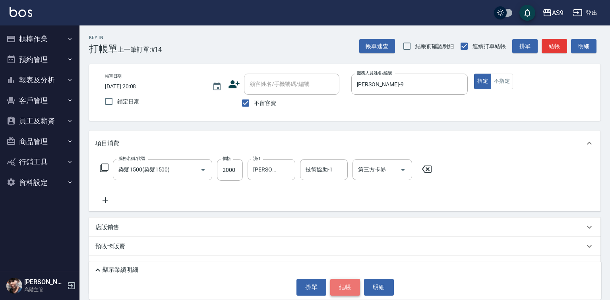
click at [343, 286] on button "結帳" at bounding box center [345, 287] width 30 height 17
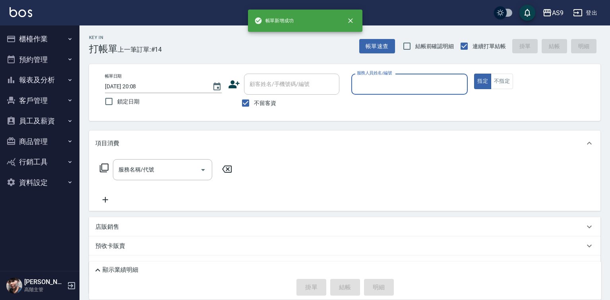
click at [380, 83] on input "服務人員姓名/編號" at bounding box center [410, 84] width 110 height 14
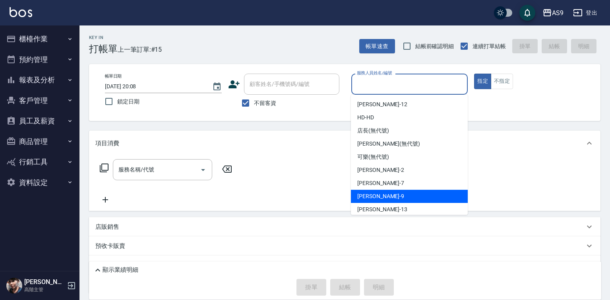
click at [391, 196] on div "[PERSON_NAME] -9" at bounding box center [409, 196] width 117 height 13
type input "[PERSON_NAME]-9"
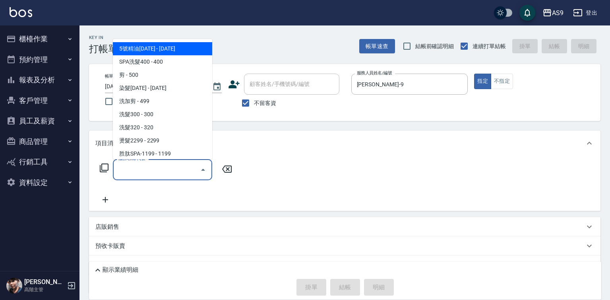
click at [189, 169] on input "服務名稱/代號" at bounding box center [156, 170] width 80 height 14
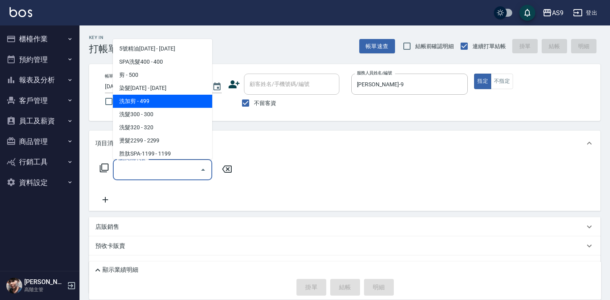
click at [169, 97] on span "洗加剪 - 499" at bounding box center [162, 101] width 99 height 13
type input "洗加剪"
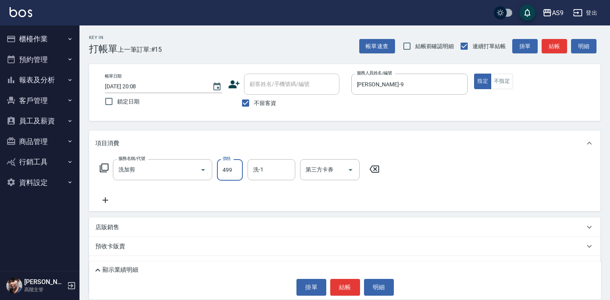
click at [229, 174] on input "499" at bounding box center [230, 169] width 26 height 21
type input "1120"
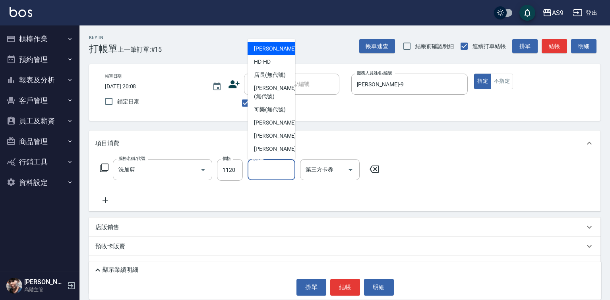
click at [265, 167] on input "洗-1" at bounding box center [271, 170] width 41 height 14
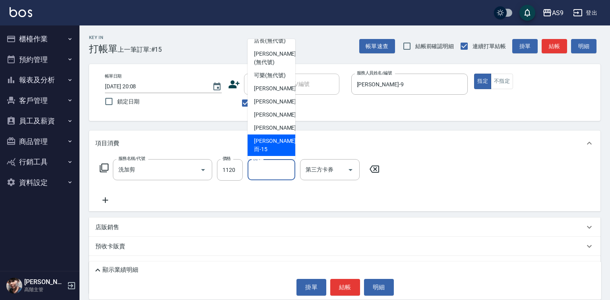
click at [269, 146] on span "[PERSON_NAME]而 -15" at bounding box center [275, 145] width 42 height 17
type input "[PERSON_NAME]而-15"
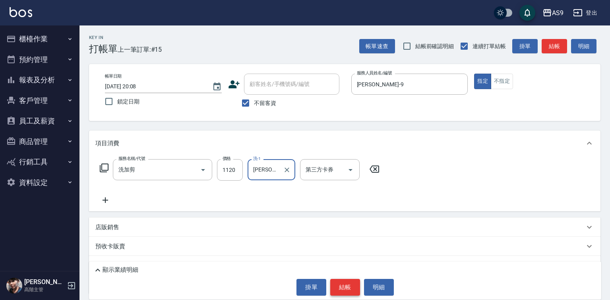
click at [338, 288] on button "結帳" at bounding box center [345, 287] width 30 height 17
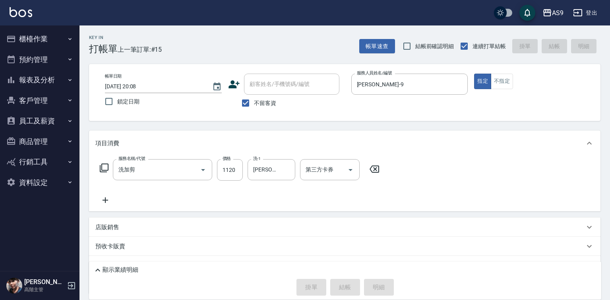
type input "[DATE] 20:09"
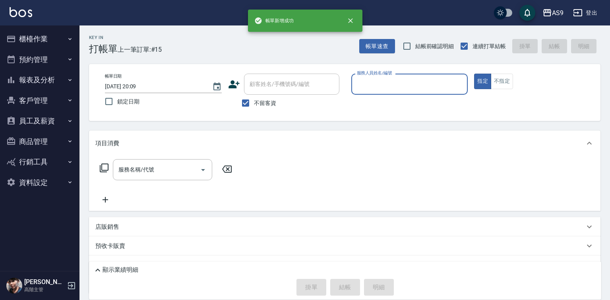
click at [371, 87] on input "服務人員姓名/編號" at bounding box center [410, 84] width 110 height 14
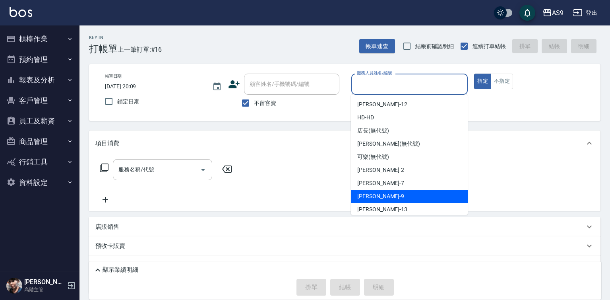
click at [374, 195] on span "[PERSON_NAME] -9" at bounding box center [380, 196] width 47 height 8
type input "[PERSON_NAME]-9"
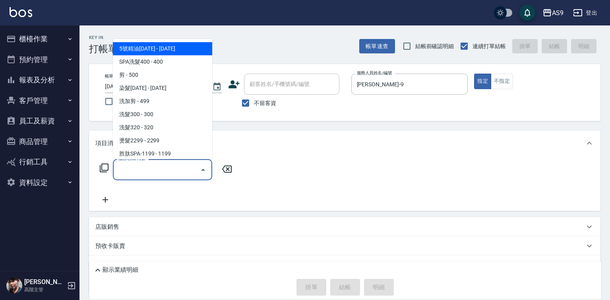
click at [155, 173] on input "服務名稱/代號" at bounding box center [156, 170] width 80 height 14
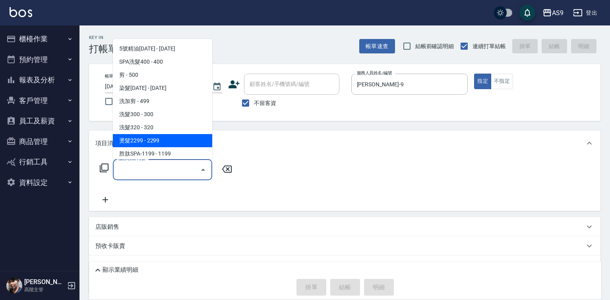
click at [159, 140] on span "燙髮2299 - 2299" at bounding box center [162, 140] width 99 height 13
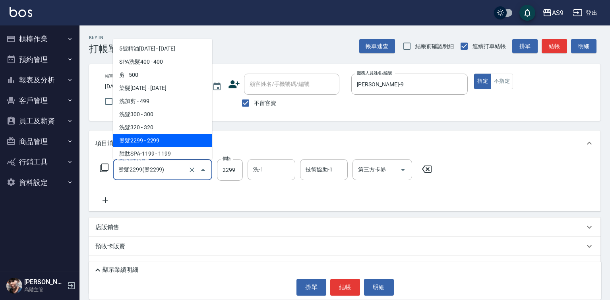
click at [178, 168] on input "燙髮2299(燙2299)" at bounding box center [151, 170] width 70 height 14
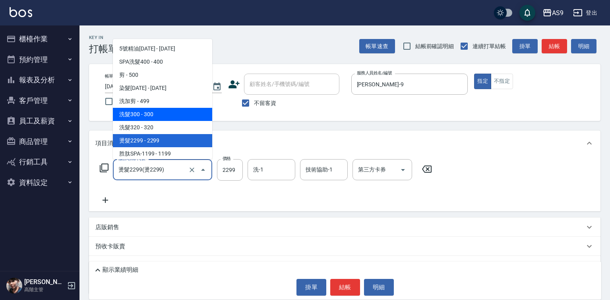
click at [160, 113] on span "洗髮300 - 300" at bounding box center [162, 114] width 99 height 13
type input "洗髮300(洗 髮300)"
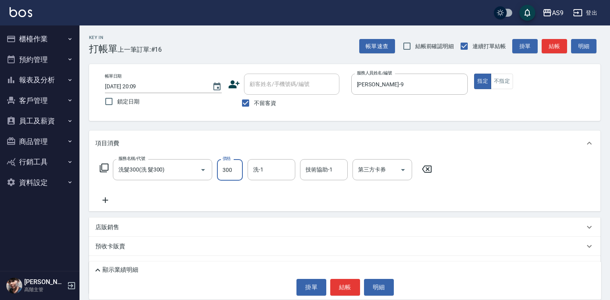
click at [229, 175] on input "300" at bounding box center [230, 169] width 26 height 21
click at [228, 174] on input "300" at bounding box center [230, 169] width 26 height 21
type input "227"
click at [285, 171] on input "洗-1" at bounding box center [271, 170] width 41 height 14
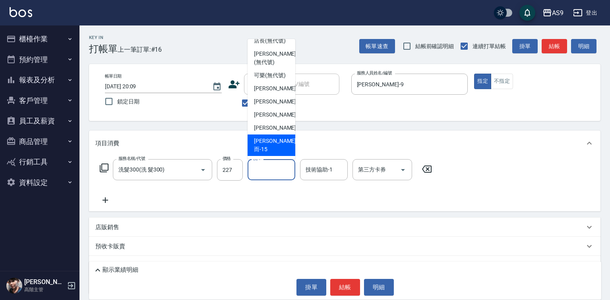
click at [283, 150] on div "[PERSON_NAME]而 -15" at bounding box center [272, 144] width 48 height 21
type input "[PERSON_NAME]而-15"
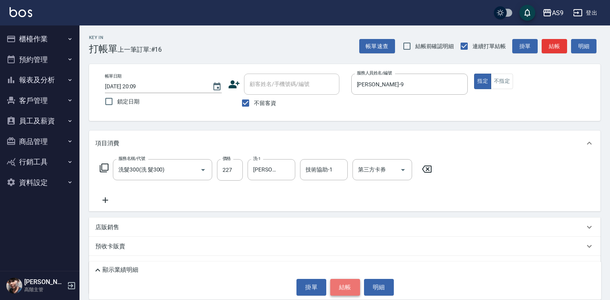
click at [345, 290] on button "結帳" at bounding box center [345, 287] width 30 height 17
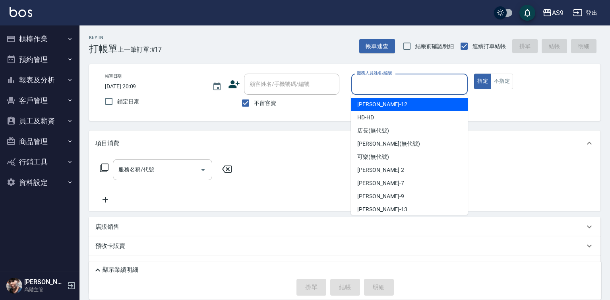
click at [375, 83] on input "服務人員姓名/編號" at bounding box center [410, 84] width 110 height 14
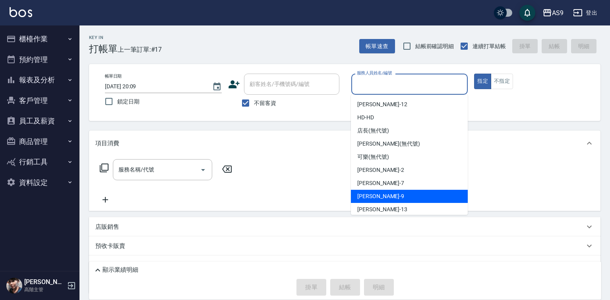
click at [378, 196] on span "[PERSON_NAME] -9" at bounding box center [380, 196] width 47 height 8
type input "[PERSON_NAME]-9"
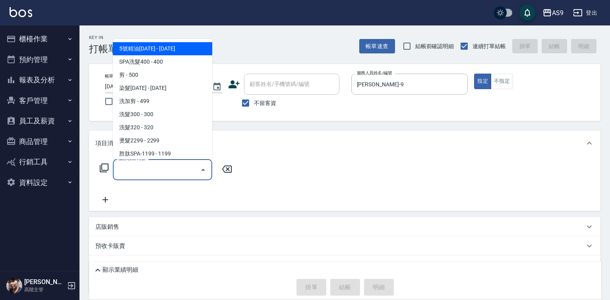
click at [168, 170] on input "服務名稱/代號" at bounding box center [156, 170] width 80 height 14
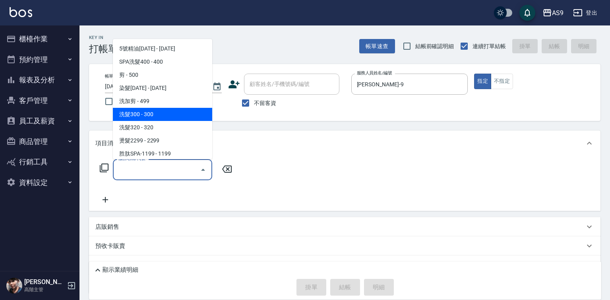
click at [157, 116] on span "洗髮300 - 300" at bounding box center [162, 114] width 99 height 13
type input "洗髮300(洗 髮300)"
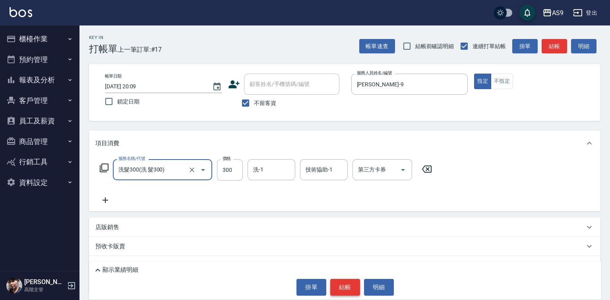
click at [344, 286] on button "結帳" at bounding box center [345, 287] width 30 height 17
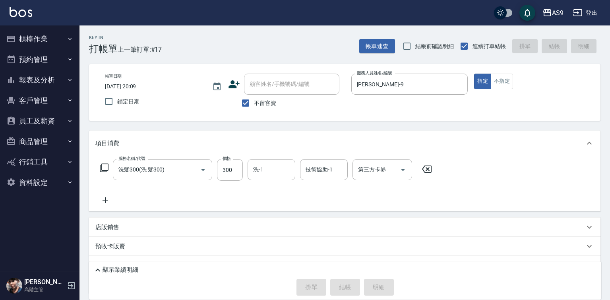
type input "[DATE] 20:11"
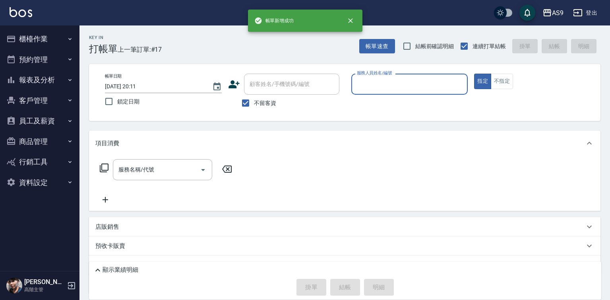
drag, startPoint x: 369, startPoint y: 70, endPoint x: 370, endPoint y: 80, distance: 10.0
click at [369, 71] on label "服務人員姓名/編號" at bounding box center [374, 73] width 35 height 6
click at [369, 77] on input "服務人員姓名/編號" at bounding box center [410, 84] width 110 height 14
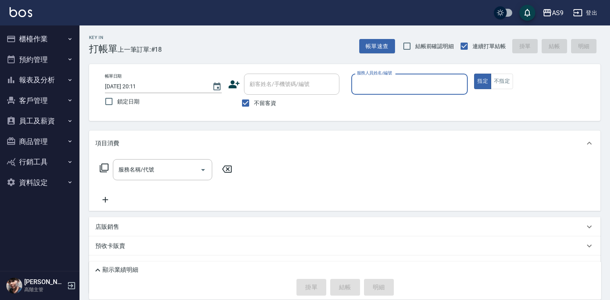
click at [373, 76] on div "服務人員姓名/編號" at bounding box center [409, 84] width 117 height 21
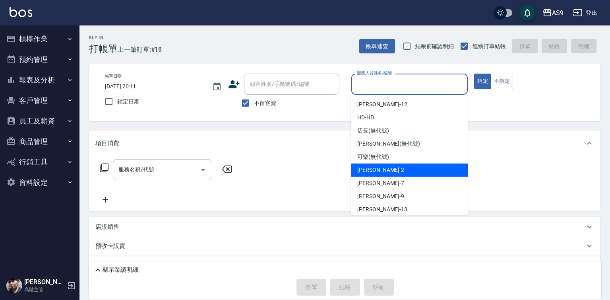
drag, startPoint x: 386, startPoint y: 175, endPoint x: 365, endPoint y: 167, distance: 22.3
click at [387, 174] on div "[PERSON_NAME]蘭 -2" at bounding box center [409, 169] width 117 height 13
type input "[PERSON_NAME]蘭-2"
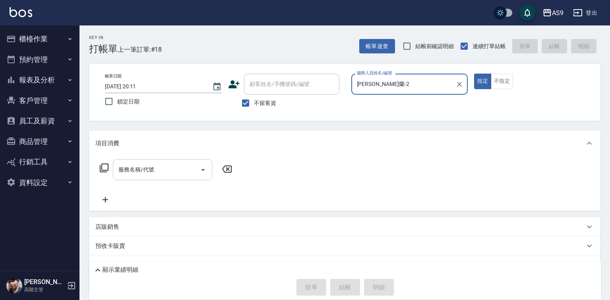
click at [167, 171] on input "服務名稱/代號" at bounding box center [156, 170] width 80 height 14
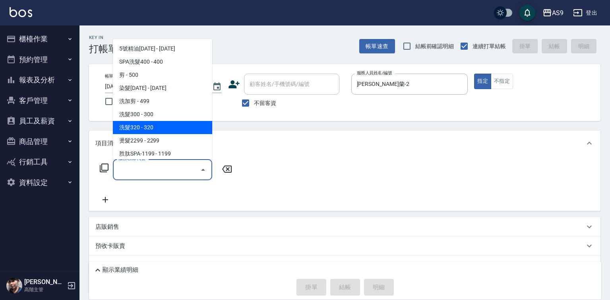
click at [157, 125] on span "洗髮320 - 320" at bounding box center [162, 127] width 99 height 13
type input "洗髮320(洗髮320)"
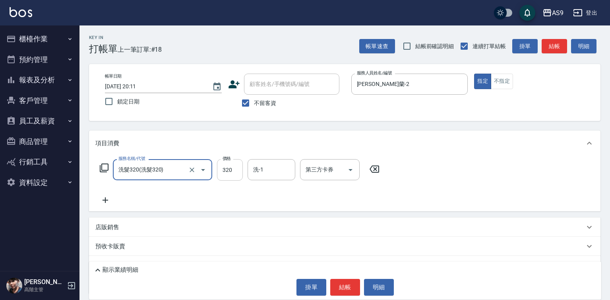
click at [229, 173] on input "320" at bounding box center [230, 169] width 26 height 21
click at [232, 168] on input "2270" at bounding box center [230, 169] width 26 height 21
type input "227"
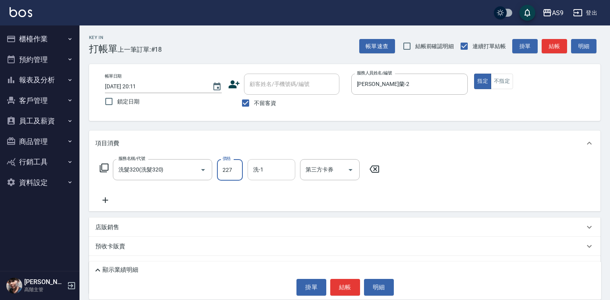
click at [268, 174] on input "洗-1" at bounding box center [271, 170] width 41 height 14
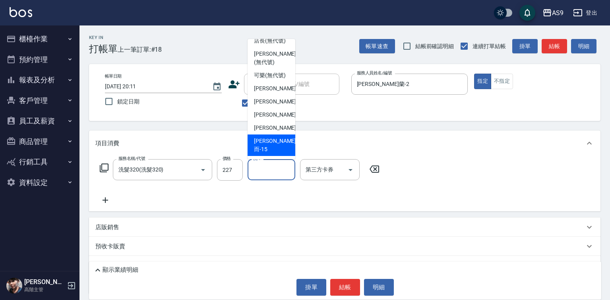
click at [275, 150] on span "[PERSON_NAME]而 -15" at bounding box center [275, 145] width 42 height 17
type input "[PERSON_NAME]而-15"
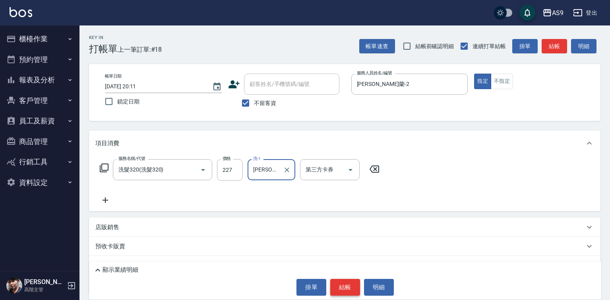
click at [343, 280] on button "結帳" at bounding box center [345, 287] width 30 height 17
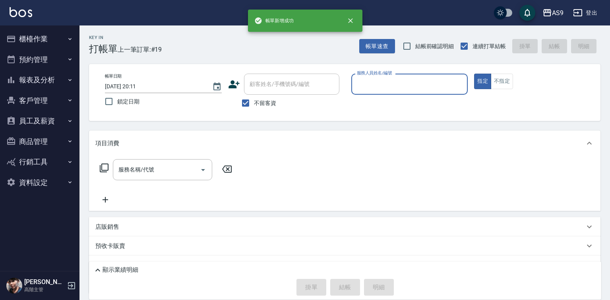
click at [378, 91] on input "服務人員姓名/編號" at bounding box center [410, 84] width 110 height 14
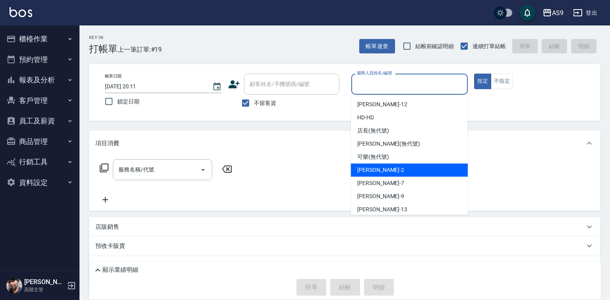
click at [386, 175] on div "[PERSON_NAME]蘭 -2" at bounding box center [409, 169] width 117 height 13
type input "[PERSON_NAME]蘭-2"
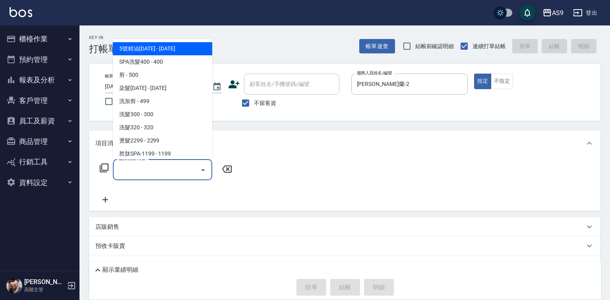
click at [193, 171] on input "服務名稱/代號" at bounding box center [156, 170] width 80 height 14
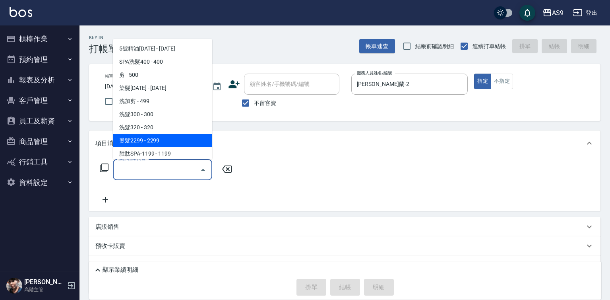
click at [198, 140] on span "燙髮2299 - 2299" at bounding box center [162, 140] width 99 height 13
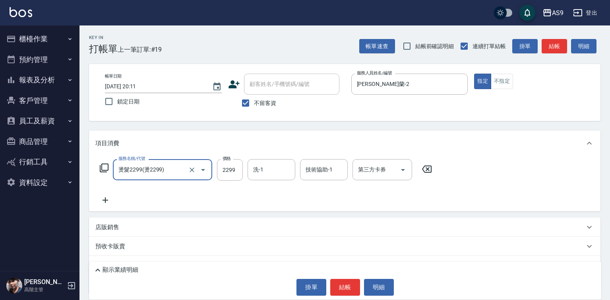
click at [165, 167] on input "燙髮2299(燙2299)" at bounding box center [151, 170] width 70 height 14
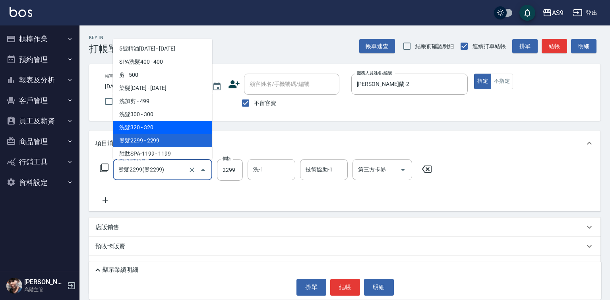
click at [153, 122] on span "洗髮320 - 320" at bounding box center [162, 127] width 99 height 13
type input "洗髮320(洗髮320)"
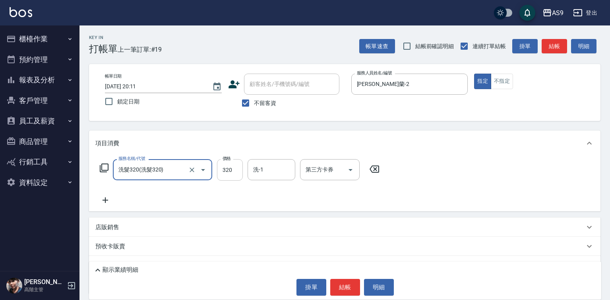
click at [233, 169] on input "320" at bounding box center [230, 169] width 26 height 21
click at [232, 169] on input "320" at bounding box center [230, 169] width 26 height 21
type input "290"
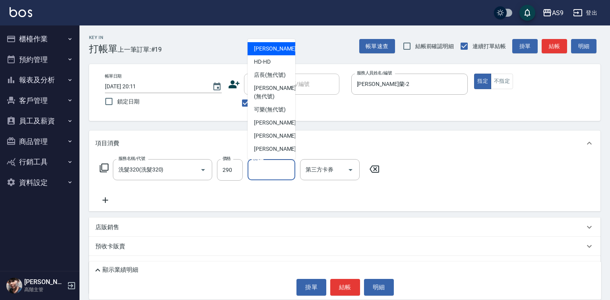
click at [262, 170] on input "洗-1" at bounding box center [271, 170] width 41 height 14
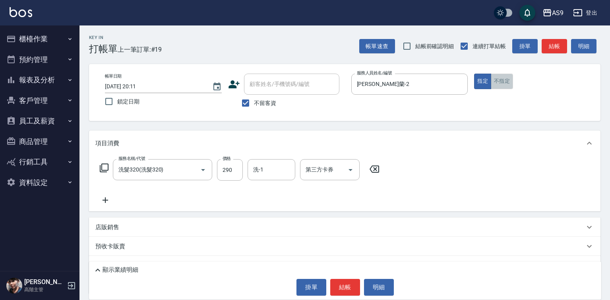
click at [502, 85] on button "不指定" at bounding box center [502, 82] width 22 height 16
click at [338, 286] on button "結帳" at bounding box center [345, 287] width 30 height 17
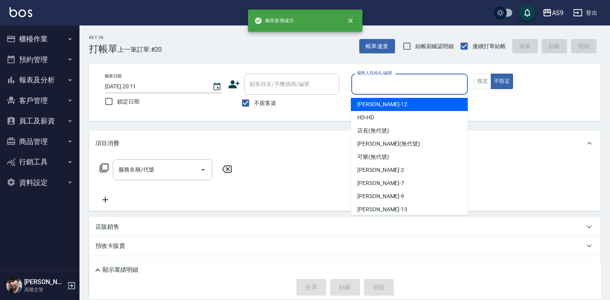
drag, startPoint x: 359, startPoint y: 84, endPoint x: 362, endPoint y: 91, distance: 7.3
click at [360, 84] on input "服務人員姓名/編號" at bounding box center [410, 84] width 110 height 14
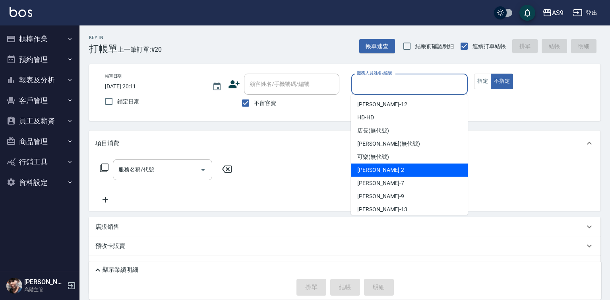
click at [380, 170] on span "[PERSON_NAME]蘭 -2" at bounding box center [380, 170] width 47 height 8
type input "[PERSON_NAME]蘭-2"
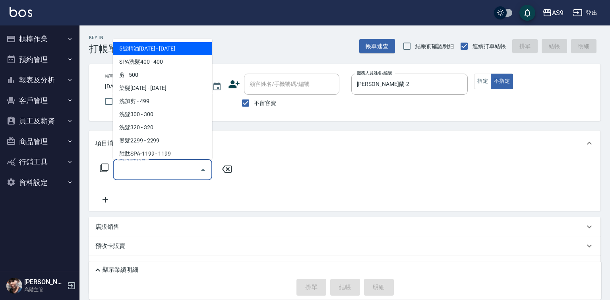
click at [171, 173] on input "服務名稱/代號" at bounding box center [156, 170] width 80 height 14
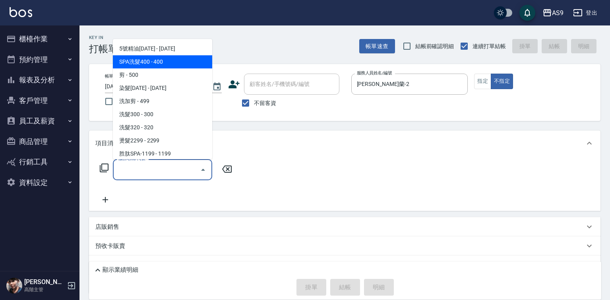
click at [171, 60] on span "SPA洗髮400 - 400" at bounding box center [162, 61] width 99 height 13
type input "SPA洗髮400(SPA洗髮400)"
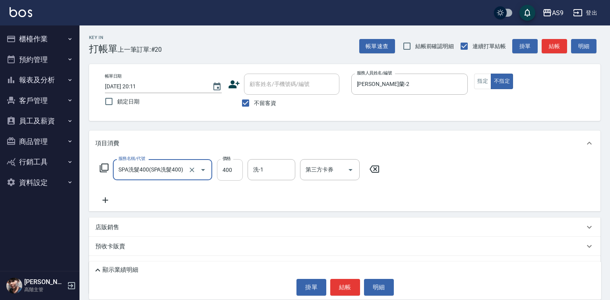
click at [227, 163] on input "400" at bounding box center [230, 169] width 26 height 21
click at [227, 170] on input "36300" at bounding box center [230, 169] width 26 height 21
type input "363"
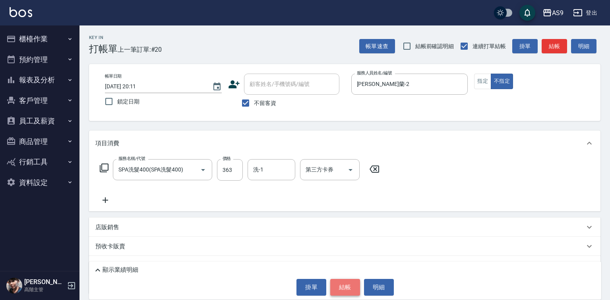
click at [348, 283] on button "結帳" at bounding box center [345, 287] width 30 height 17
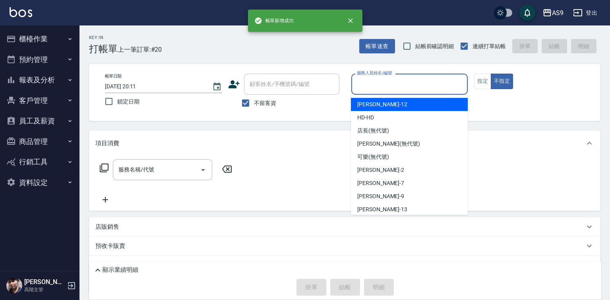
click at [375, 86] on input "服務人員姓名/編號" at bounding box center [410, 84] width 110 height 14
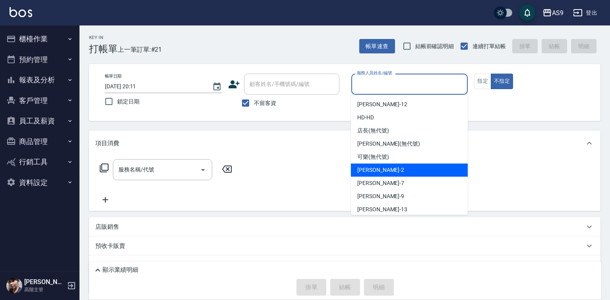
click at [377, 168] on span "[PERSON_NAME]蘭 -2" at bounding box center [380, 170] width 47 height 8
type input "[PERSON_NAME]蘭-2"
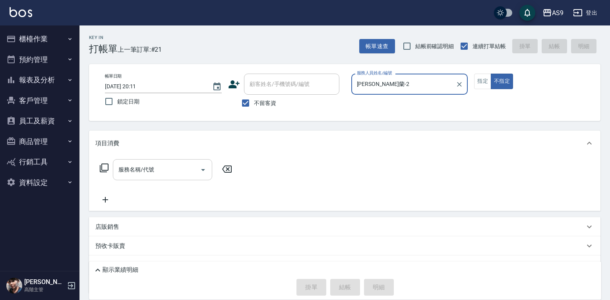
click at [161, 175] on input "服務名稱/代號" at bounding box center [156, 170] width 80 height 14
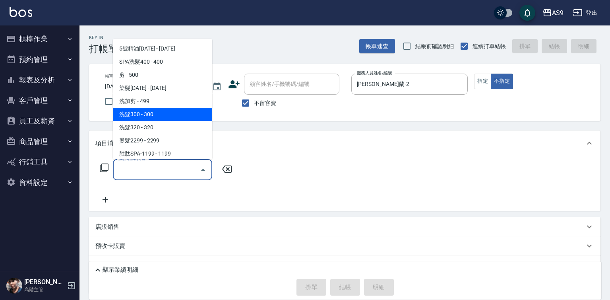
click at [153, 118] on span "洗髮300 - 300" at bounding box center [162, 114] width 99 height 13
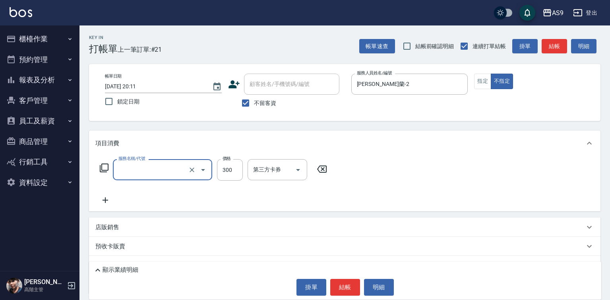
type input "洗髮300(洗 髮300)"
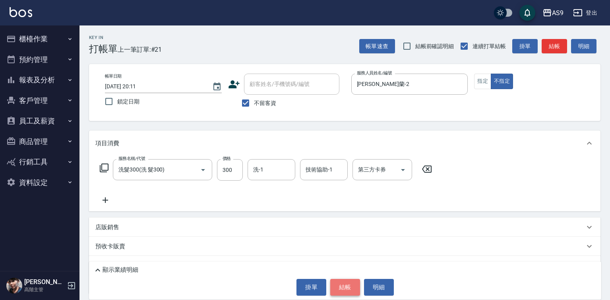
click at [344, 289] on button "結帳" at bounding box center [345, 287] width 30 height 17
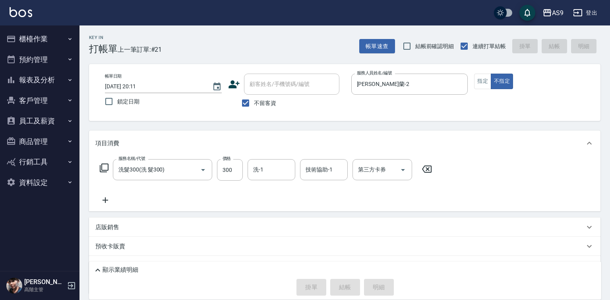
type input "[DATE] 20:12"
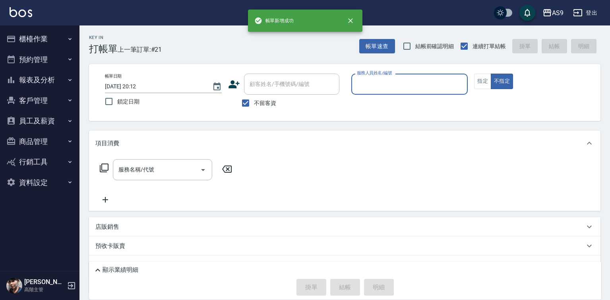
click at [370, 81] on input "服務人員姓名/編號" at bounding box center [410, 84] width 110 height 14
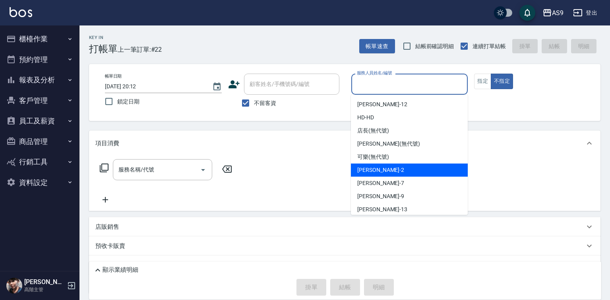
click at [385, 166] on span "[PERSON_NAME]蘭 -2" at bounding box center [380, 170] width 47 height 8
type input "[PERSON_NAME]蘭-2"
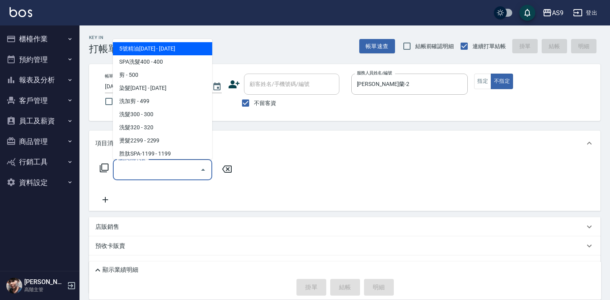
click at [155, 172] on input "服務名稱/代號" at bounding box center [156, 170] width 80 height 14
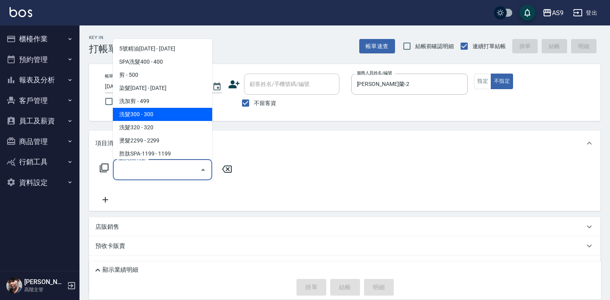
click at [152, 108] on span "洗髮300 - 300" at bounding box center [162, 114] width 99 height 13
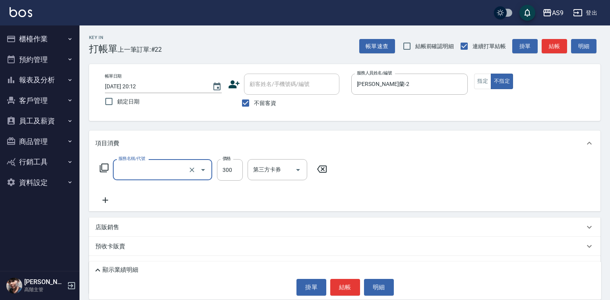
type input "洗髮300(洗 髮300)"
click at [499, 79] on button "不指定" at bounding box center [502, 82] width 22 height 16
click at [489, 82] on button "指定" at bounding box center [482, 82] width 17 height 16
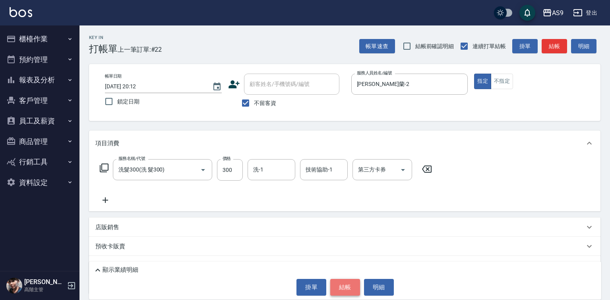
click at [349, 287] on button "結帳" at bounding box center [345, 287] width 30 height 17
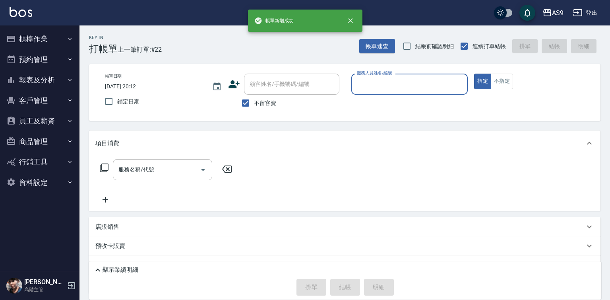
click at [377, 80] on input "服務人員姓名/編號" at bounding box center [410, 84] width 110 height 14
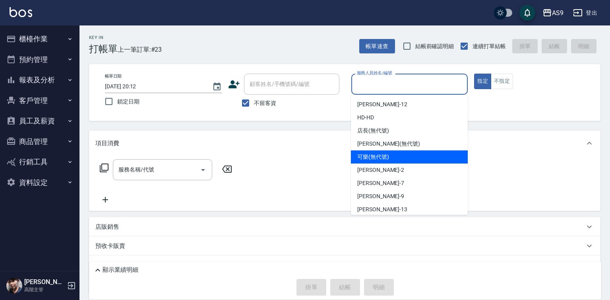
click at [374, 160] on span "可樂 (無代號)" at bounding box center [373, 157] width 32 height 8
type input "可樂(無代號)"
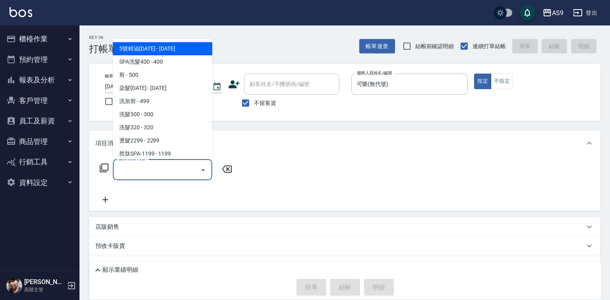
click at [173, 171] on input "服務名稱/代號" at bounding box center [156, 170] width 80 height 14
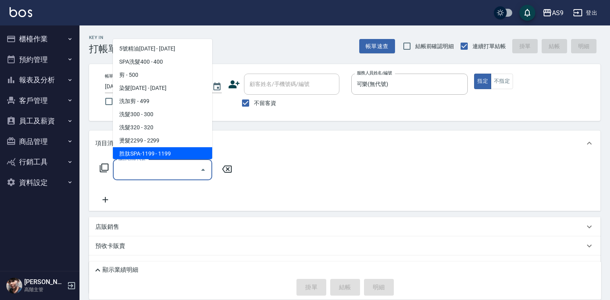
click at [176, 153] on span "胜肽SPA-1199 - 1199" at bounding box center [162, 153] width 99 height 13
type input "胜肽SPA-1199(胜肽SPA-1199)"
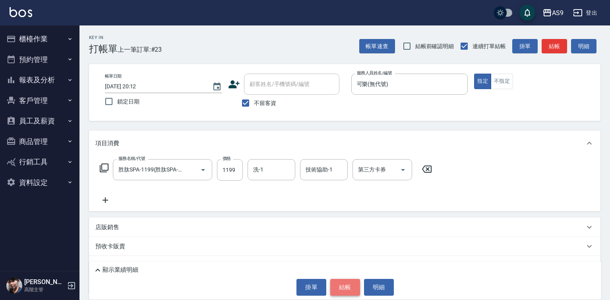
click at [347, 286] on button "結帳" at bounding box center [345, 287] width 30 height 17
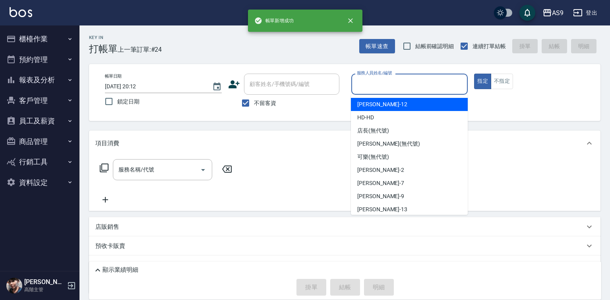
click at [380, 85] on input "服務人員姓名/編號" at bounding box center [410, 84] width 110 height 14
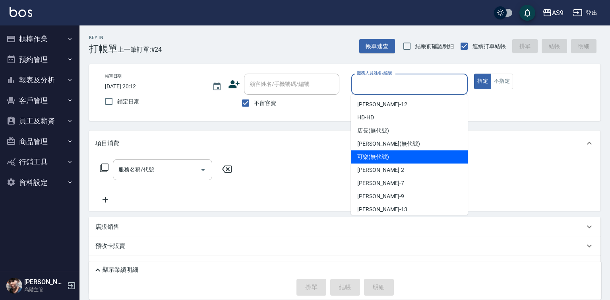
click at [393, 160] on div "可樂 (無代號)" at bounding box center [409, 156] width 117 height 13
type input "可樂(無代號)"
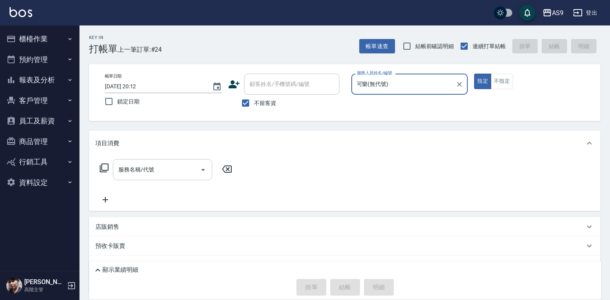
click at [173, 167] on input "服務名稱/代號" at bounding box center [156, 170] width 80 height 14
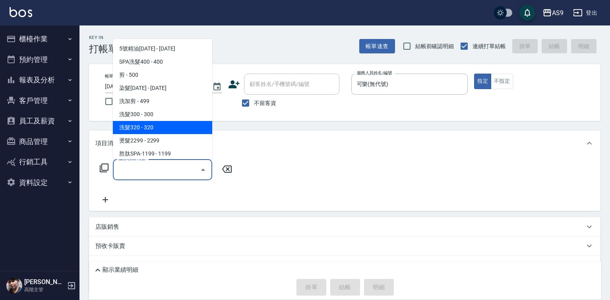
click at [155, 126] on span "洗髮320 - 320" at bounding box center [162, 127] width 99 height 13
type input "洗髮320(洗髮320)"
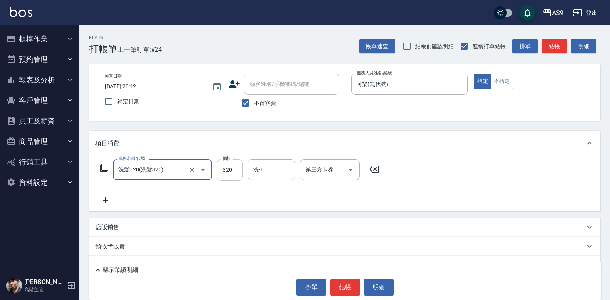
click at [231, 163] on input "320" at bounding box center [230, 169] width 26 height 21
type input "272"
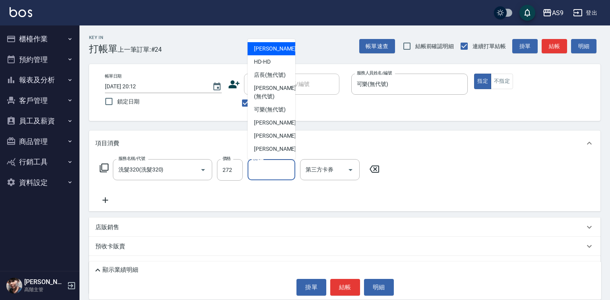
click at [261, 171] on div "洗-1 洗-1" at bounding box center [272, 169] width 48 height 21
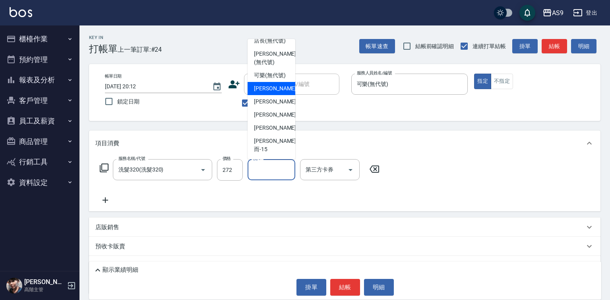
click at [277, 149] on span "[PERSON_NAME]而 -15" at bounding box center [275, 145] width 42 height 17
type input "[PERSON_NAME]而-15"
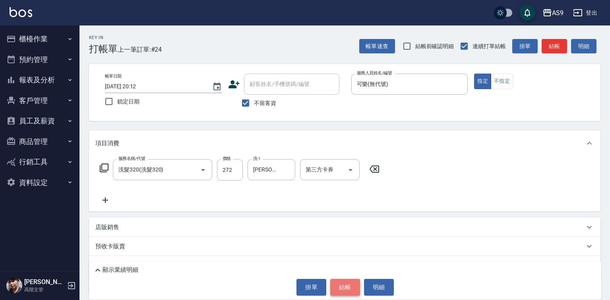
click at [346, 287] on button "結帳" at bounding box center [345, 287] width 30 height 17
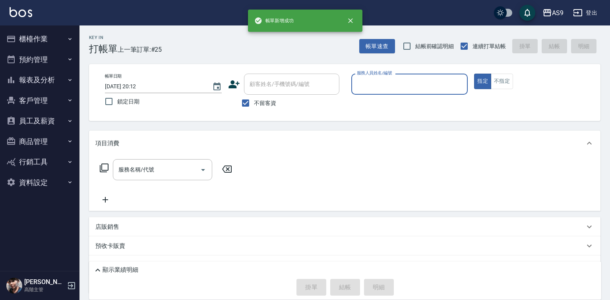
click at [392, 86] on input "服務人員姓名/編號" at bounding box center [410, 84] width 110 height 14
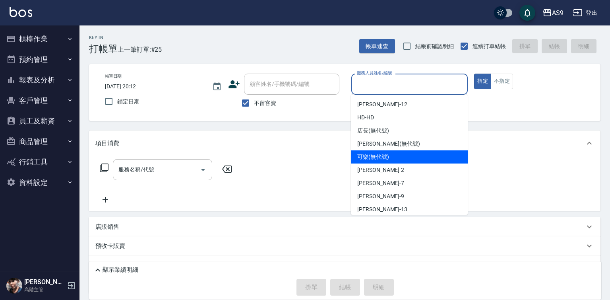
click at [375, 158] on span "可樂 (無代號)" at bounding box center [373, 157] width 32 height 8
type input "可樂(無代號)"
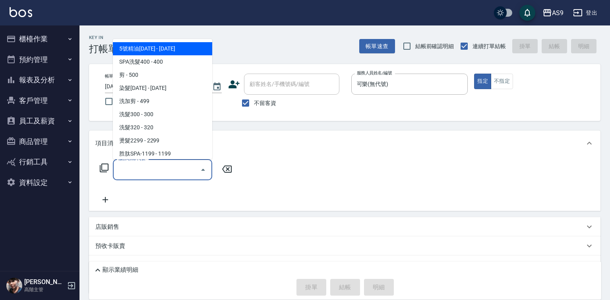
click at [179, 164] on input "服務名稱/代號" at bounding box center [156, 170] width 80 height 14
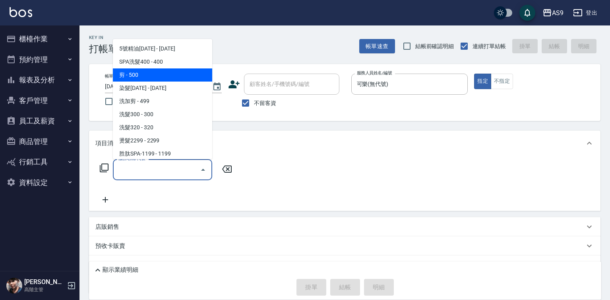
click at [137, 74] on span "剪 - 500" at bounding box center [162, 74] width 99 height 13
type input "剪(剪)"
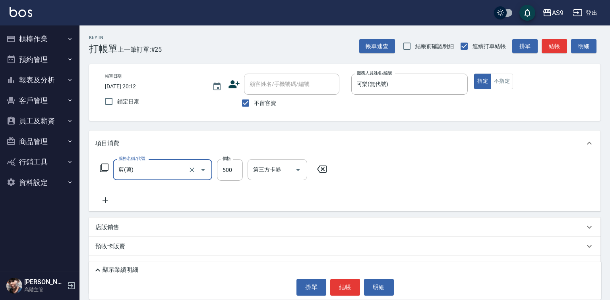
drag, startPoint x: 351, startPoint y: 279, endPoint x: 355, endPoint y: 275, distance: 4.8
click at [351, 279] on button "結帳" at bounding box center [345, 287] width 30 height 17
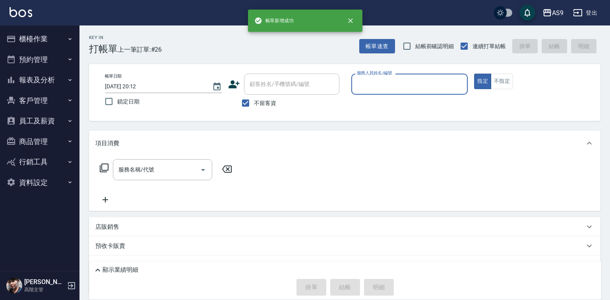
click at [374, 89] on input "服務人員姓名/編號" at bounding box center [410, 84] width 110 height 14
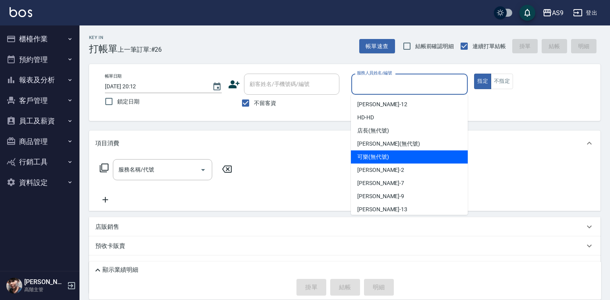
click at [378, 159] on span "可樂 (無代號)" at bounding box center [373, 157] width 32 height 8
type input "可樂(無代號)"
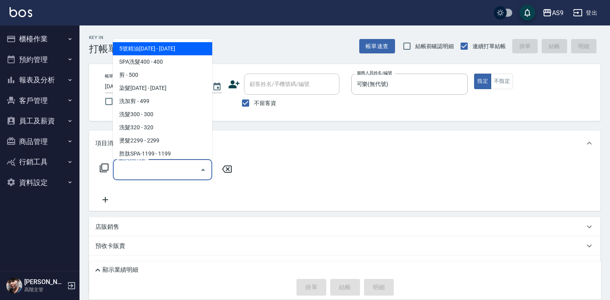
click at [181, 169] on input "服務名稱/代號" at bounding box center [156, 170] width 80 height 14
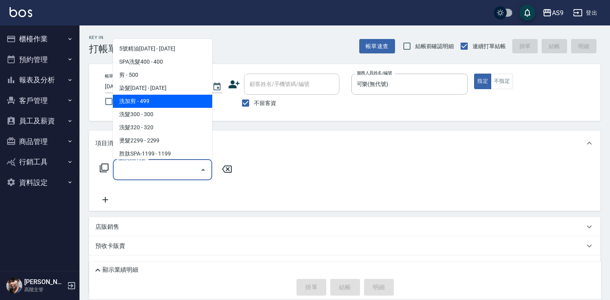
click at [156, 103] on span "洗加剪 - 499" at bounding box center [162, 101] width 99 height 13
type input "洗加剪"
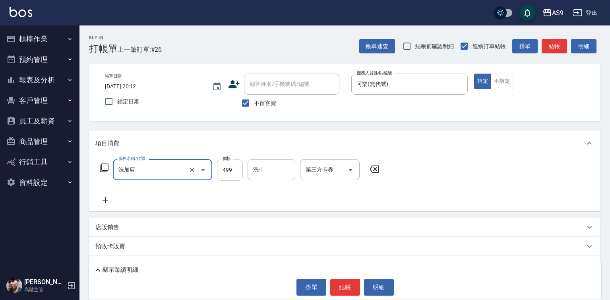
click at [227, 169] on input "499" at bounding box center [230, 169] width 26 height 21
type input "600"
click at [337, 293] on button "結帳" at bounding box center [345, 287] width 30 height 17
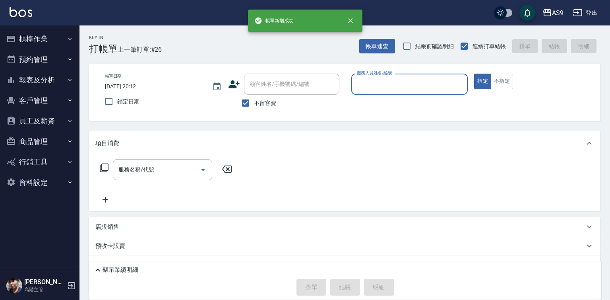
click at [379, 89] on input "服務人員姓名/編號" at bounding box center [410, 84] width 110 height 14
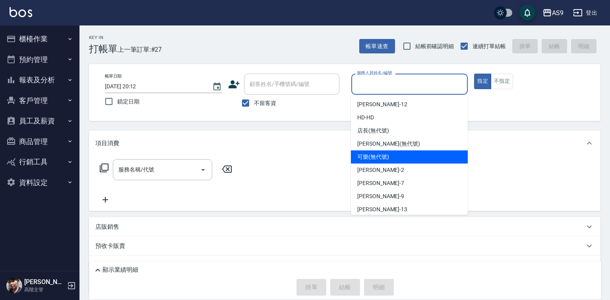
click at [379, 159] on span "可樂 (無代號)" at bounding box center [373, 157] width 32 height 8
type input "可樂(無代號)"
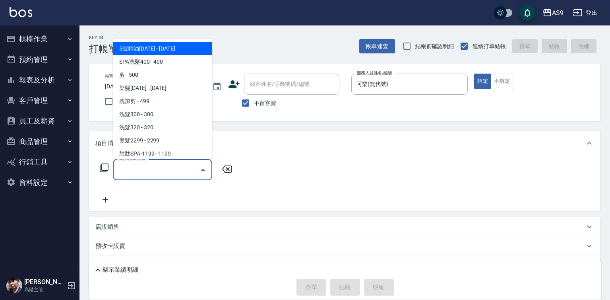
click at [178, 173] on input "服務名稱/代號" at bounding box center [156, 170] width 80 height 14
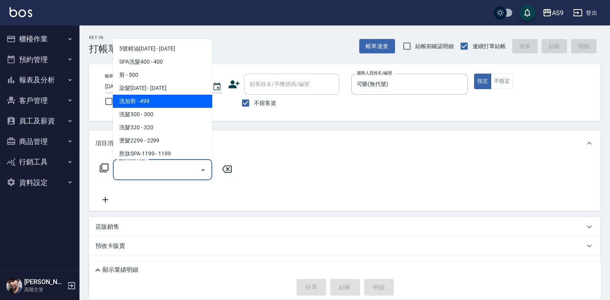
click at [155, 102] on span "洗加剪 - 499" at bounding box center [162, 101] width 99 height 13
type input "洗加剪"
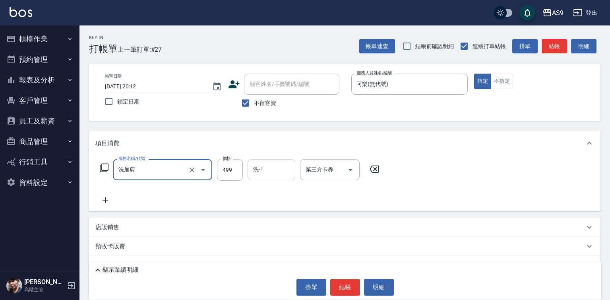
click at [265, 167] on input "洗-1" at bounding box center [271, 170] width 41 height 14
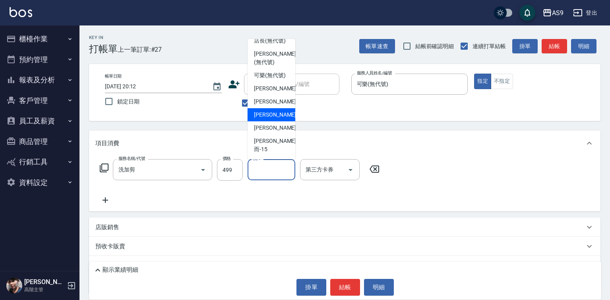
click at [272, 119] on span "[PERSON_NAME] -9" at bounding box center [277, 115] width 47 height 8
type input "[PERSON_NAME]-9"
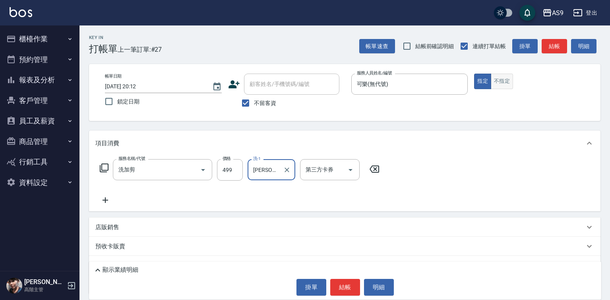
click at [511, 84] on button "不指定" at bounding box center [502, 82] width 22 height 16
click at [343, 286] on button "結帳" at bounding box center [345, 287] width 30 height 17
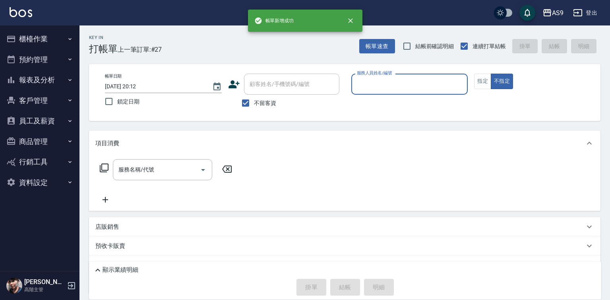
click at [388, 82] on input "服務人員姓名/編號" at bounding box center [410, 84] width 110 height 14
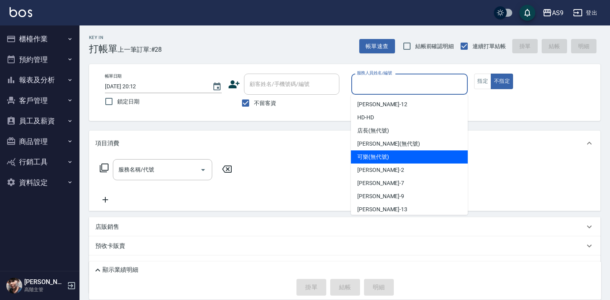
click at [381, 158] on span "可樂 (無代號)" at bounding box center [373, 157] width 32 height 8
type input "可樂(無代號)"
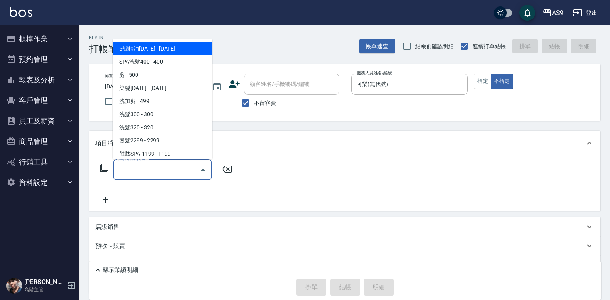
click at [166, 163] on input "服務名稱/代號" at bounding box center [156, 170] width 80 height 14
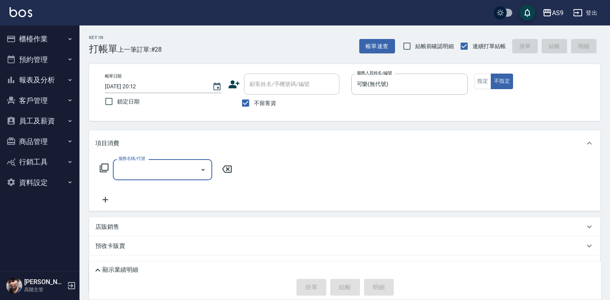
click at [168, 164] on input "服務名稱/代號" at bounding box center [156, 170] width 80 height 14
drag, startPoint x: 179, startPoint y: 177, endPoint x: 181, endPoint y: 166, distance: 11.2
click at [179, 177] on div "服務名稱/代號" at bounding box center [162, 169] width 99 height 21
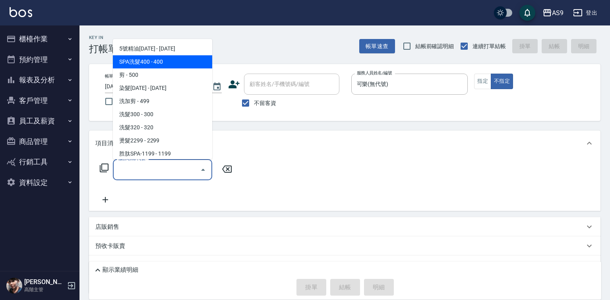
click at [171, 61] on span "SPA洗髮400 - 400" at bounding box center [162, 61] width 99 height 13
type input "SPA洗髮400(SPA洗髮400)"
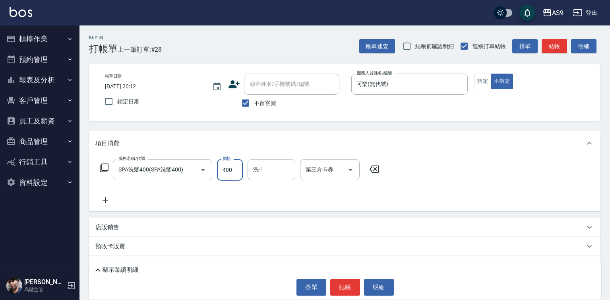
click at [233, 168] on input "400" at bounding box center [230, 169] width 26 height 21
type input "363"
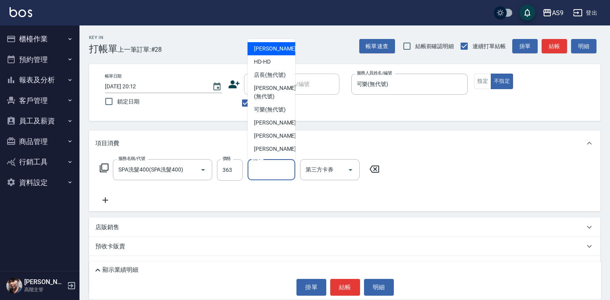
click at [258, 170] on input "洗-1" at bounding box center [271, 170] width 41 height 14
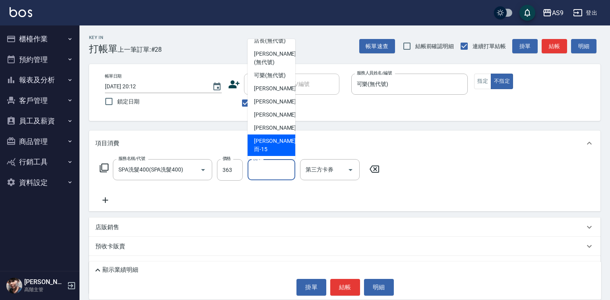
click at [282, 148] on div "[PERSON_NAME]而 -15" at bounding box center [272, 144] width 48 height 21
type input "[PERSON_NAME]而-15"
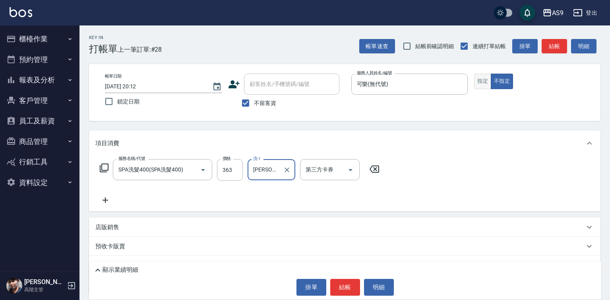
click at [481, 80] on button "指定" at bounding box center [482, 82] width 17 height 16
click at [341, 281] on button "結帳" at bounding box center [345, 287] width 30 height 17
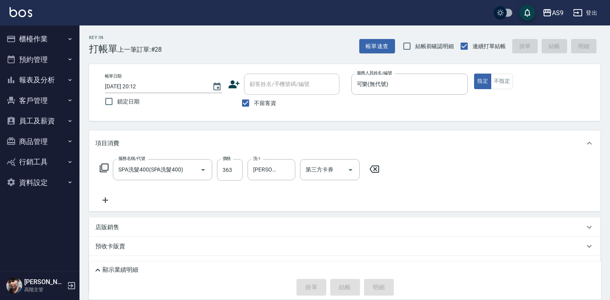
type input "[DATE] 20:13"
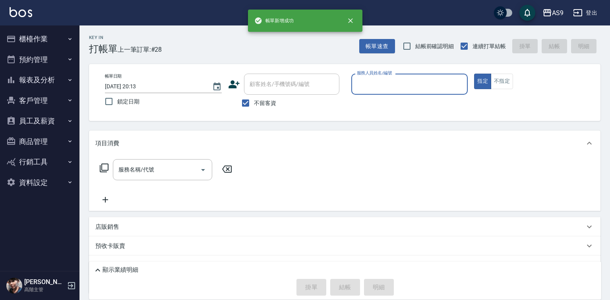
click at [395, 86] on input "服務人員姓名/編號" at bounding box center [410, 84] width 110 height 14
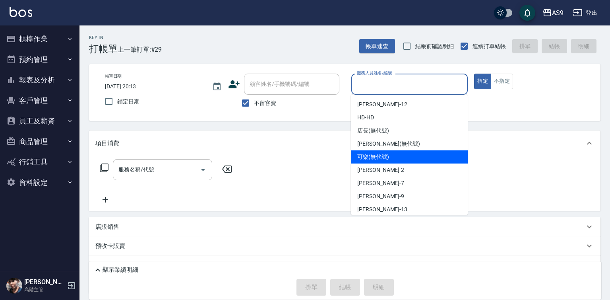
click at [385, 159] on span "可樂 (無代號)" at bounding box center [373, 157] width 32 height 8
type input "可樂(無代號)"
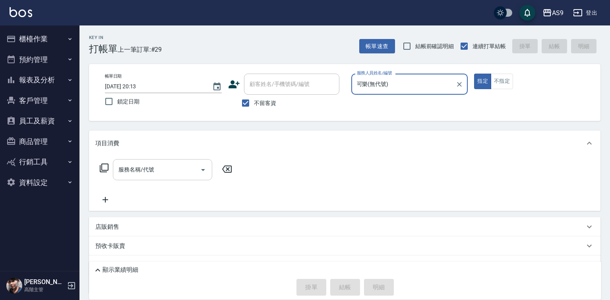
click at [182, 169] on input "服務名稱/代號" at bounding box center [156, 170] width 80 height 14
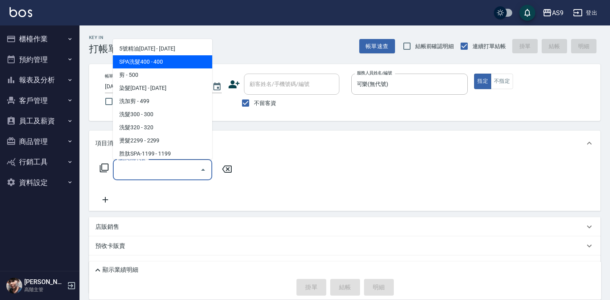
click at [163, 62] on span "SPA洗髮400 - 400" at bounding box center [162, 61] width 99 height 13
type input "SPA洗髮400(SPA洗髮400)"
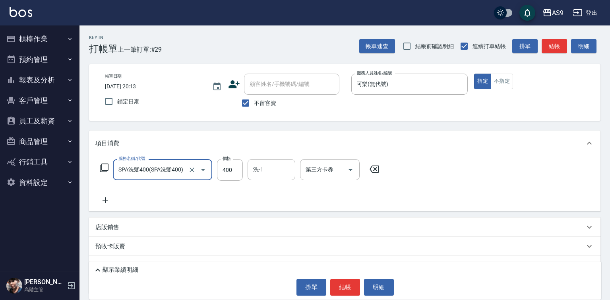
click at [335, 290] on button "結帳" at bounding box center [345, 287] width 30 height 17
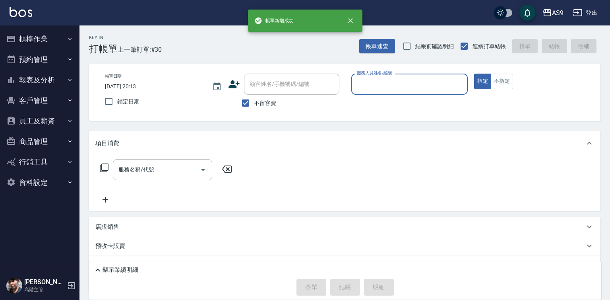
click at [374, 76] on label "服務人員姓名/編號" at bounding box center [374, 73] width 35 height 6
click at [374, 77] on input "服務人員姓名/編號" at bounding box center [410, 84] width 110 height 14
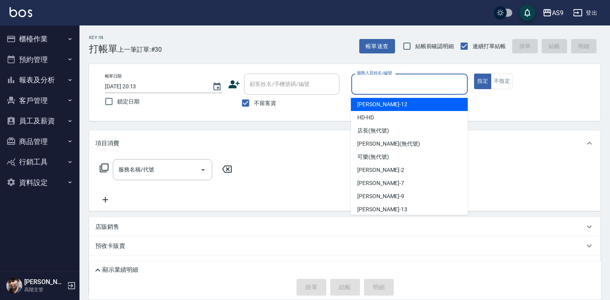
click at [371, 86] on input "服務人員姓名/編號" at bounding box center [410, 84] width 110 height 14
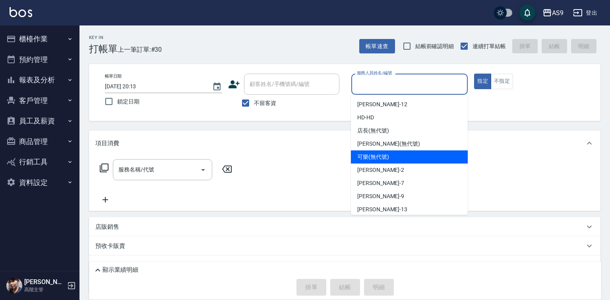
click at [377, 157] on span "可樂 (無代號)" at bounding box center [373, 157] width 32 height 8
type input "可樂(無代號)"
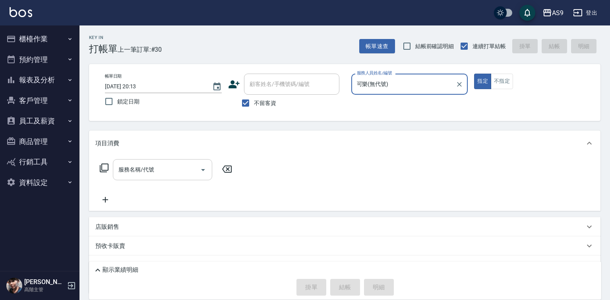
click at [155, 175] on input "服務名稱/代號" at bounding box center [156, 170] width 80 height 14
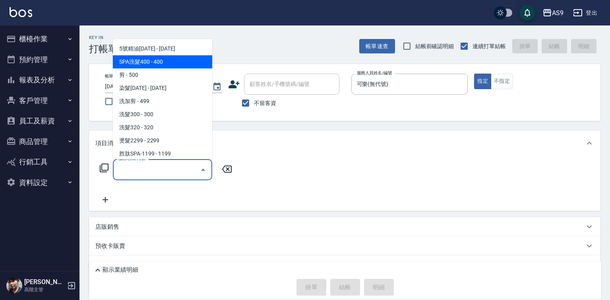
click at [169, 62] on span "SPA洗髮400 - 400" at bounding box center [162, 61] width 99 height 13
type input "SPA洗髮400(SPA洗髮400)"
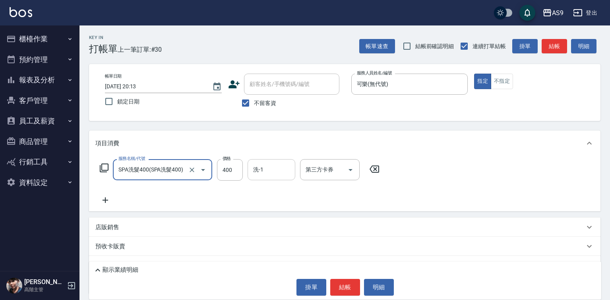
click at [279, 173] on input "洗-1" at bounding box center [271, 170] width 41 height 14
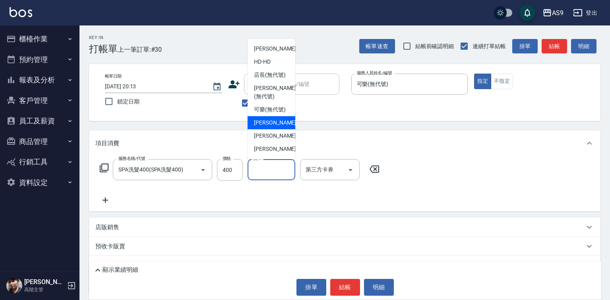
click at [272, 127] on span "[PERSON_NAME]蘭 -2" at bounding box center [277, 122] width 47 height 8
type input "[PERSON_NAME]蘭-2"
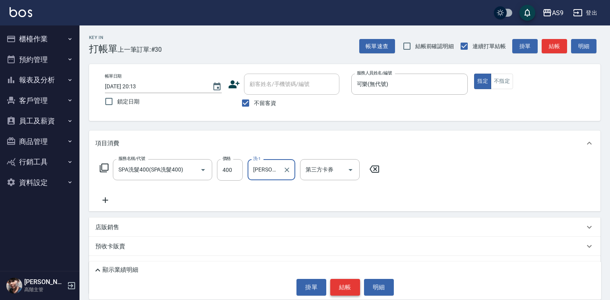
click at [342, 283] on button "結帳" at bounding box center [345, 287] width 30 height 17
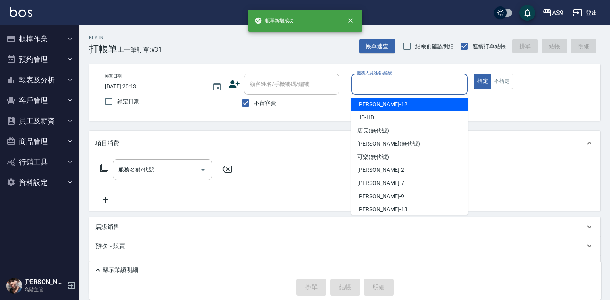
click at [376, 80] on input "服務人員姓名/編號" at bounding box center [410, 84] width 110 height 14
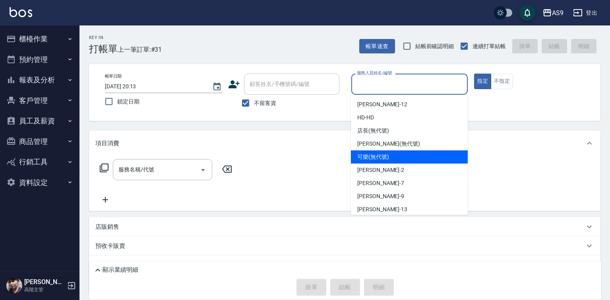
click at [371, 158] on span "可樂 (無代號)" at bounding box center [373, 157] width 32 height 8
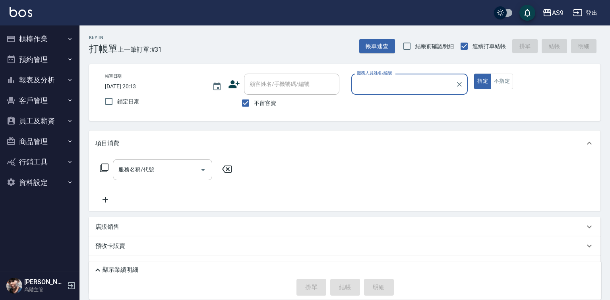
type input "可樂(無代號)"
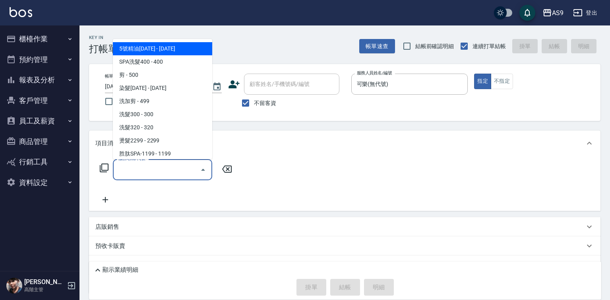
click at [175, 172] on input "服務名稱/代號" at bounding box center [156, 170] width 80 height 14
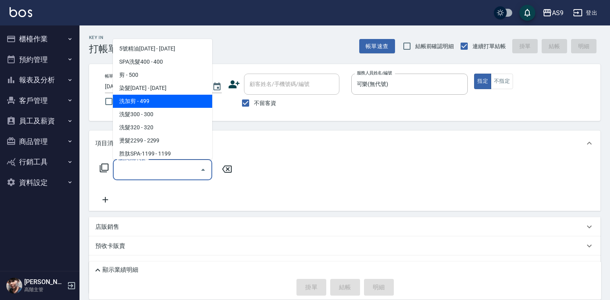
drag, startPoint x: 155, startPoint y: 102, endPoint x: 217, endPoint y: 165, distance: 88.3
click at [155, 102] on span "洗加剪 - 499" at bounding box center [162, 101] width 99 height 13
type input "洗加剪"
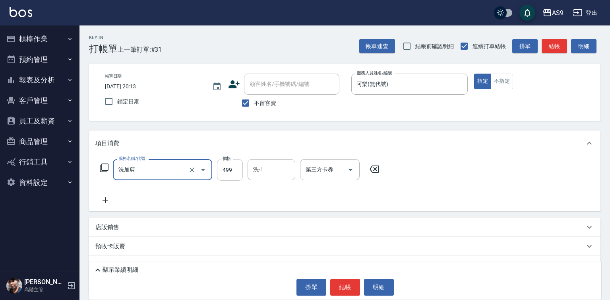
click at [228, 171] on input "499" at bounding box center [230, 169] width 26 height 21
type input "700"
click at [331, 287] on button "結帳" at bounding box center [345, 287] width 30 height 17
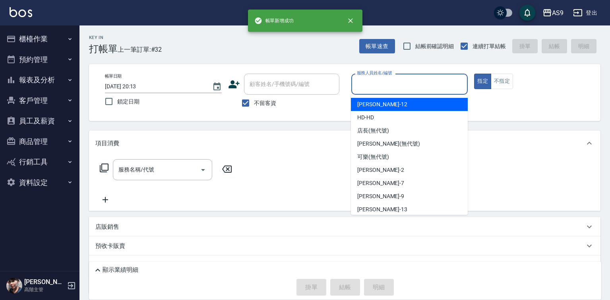
click at [366, 79] on input "服務人員姓名/編號" at bounding box center [410, 84] width 110 height 14
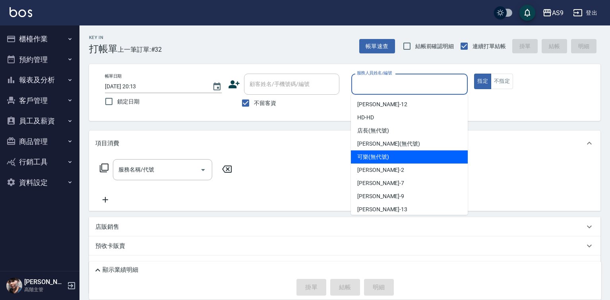
click at [363, 156] on span "可樂 (無代號)" at bounding box center [373, 157] width 32 height 8
type input "可樂(無代號)"
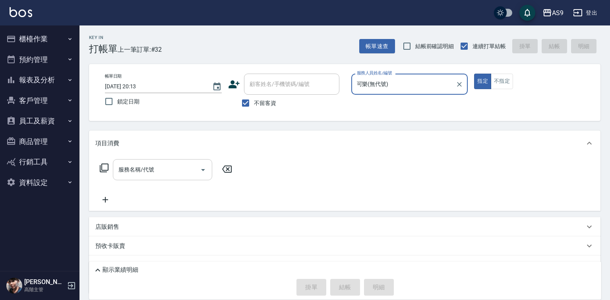
click at [157, 169] on input "服務名稱/代號" at bounding box center [156, 170] width 80 height 14
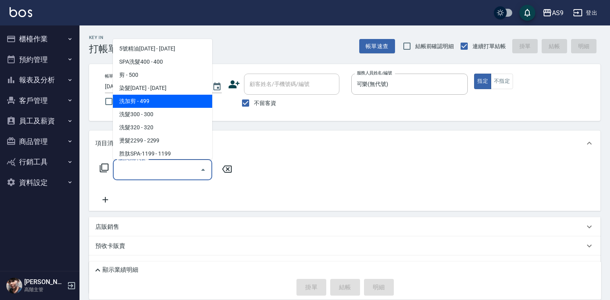
click at [166, 103] on span "洗加剪 - 499" at bounding box center [162, 101] width 99 height 13
type input "洗加剪"
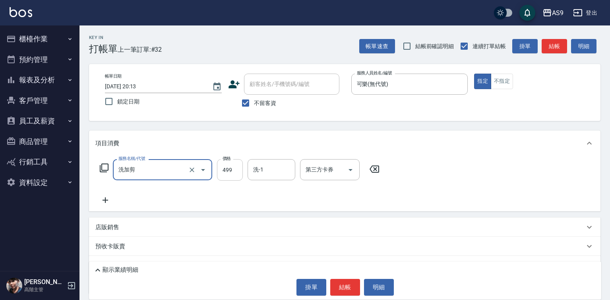
click at [221, 171] on input "499" at bounding box center [230, 169] width 26 height 21
type input "700"
click at [257, 168] on input "洗-1" at bounding box center [271, 170] width 41 height 14
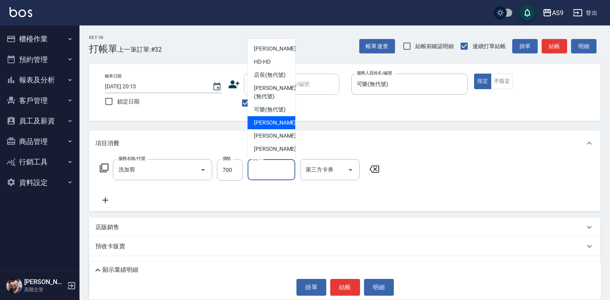
click at [268, 127] on span "[PERSON_NAME]蘭 -2" at bounding box center [277, 122] width 47 height 8
type input "[PERSON_NAME]蘭-2"
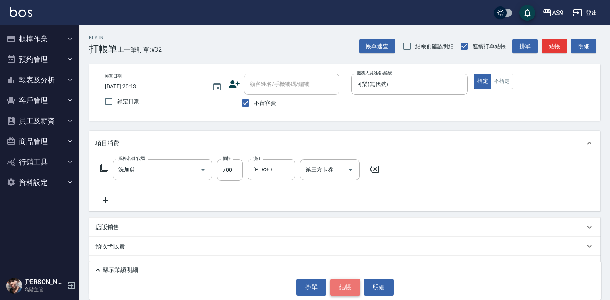
click at [349, 288] on button "結帳" at bounding box center [345, 287] width 30 height 17
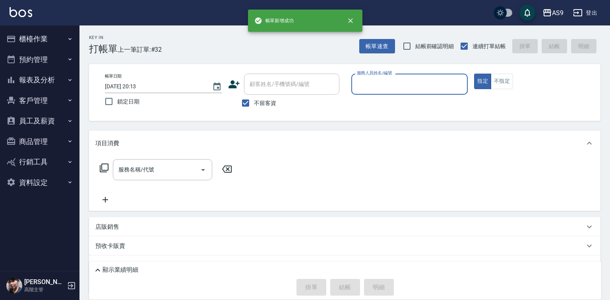
click at [382, 92] on div "服務人員姓名/編號" at bounding box center [409, 84] width 117 height 21
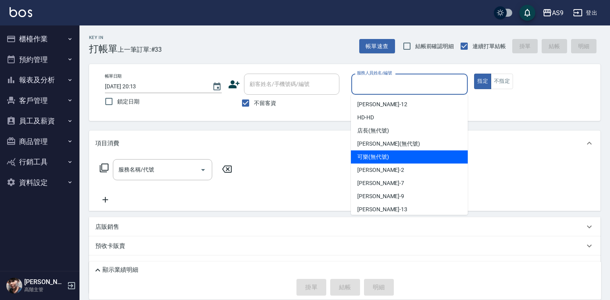
click at [371, 157] on span "可樂 (無代號)" at bounding box center [373, 157] width 32 height 8
type input "可樂(無代號)"
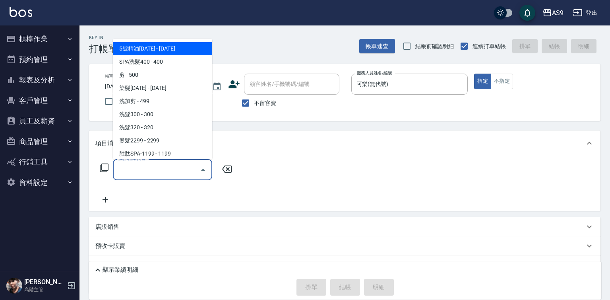
click at [173, 169] on input "服務名稱/代號" at bounding box center [156, 170] width 80 height 14
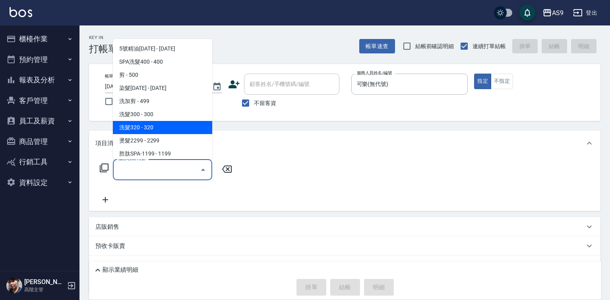
click at [149, 121] on span "洗髮320 - 320" at bounding box center [162, 127] width 99 height 13
type input "洗髮320(洗髮320)"
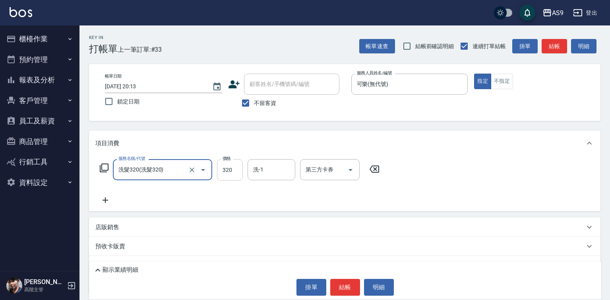
click at [220, 173] on input "320" at bounding box center [230, 169] width 26 height 21
click at [235, 171] on input "272320" at bounding box center [230, 169] width 26 height 21
type input "272"
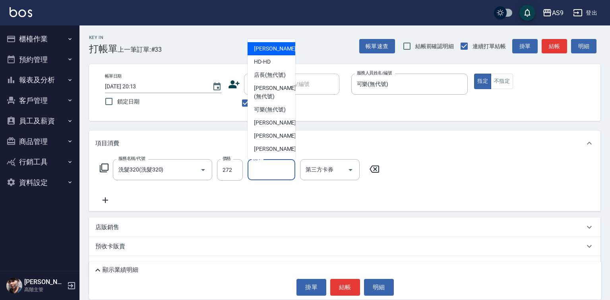
click at [257, 167] on div "洗-1 洗-1" at bounding box center [272, 169] width 48 height 21
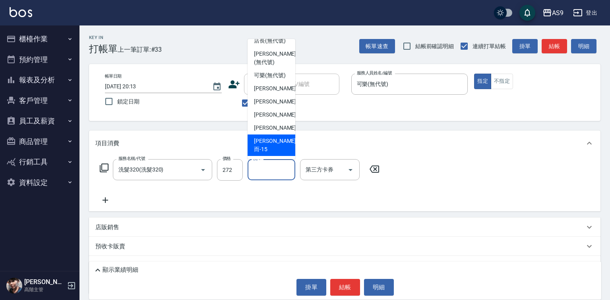
click at [275, 147] on span "[PERSON_NAME]而 -15" at bounding box center [275, 145] width 42 height 17
type input "[PERSON_NAME]而-15"
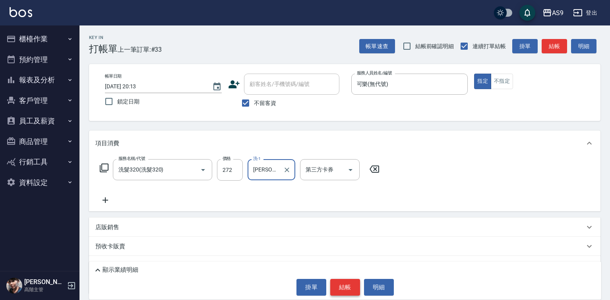
click at [340, 280] on button "結帳" at bounding box center [345, 287] width 30 height 17
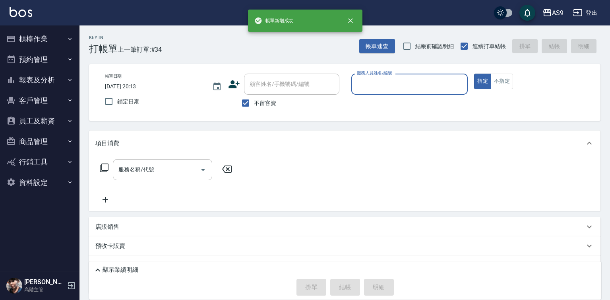
click at [383, 87] on input "服務人員姓名/編號" at bounding box center [410, 84] width 110 height 14
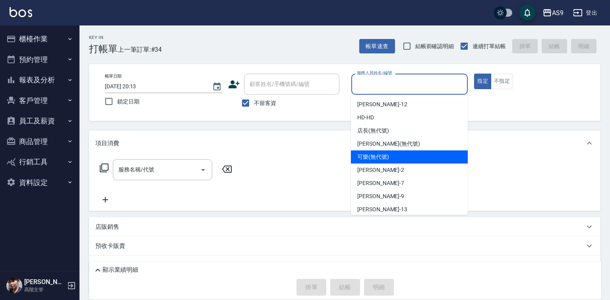
click at [370, 157] on span "可樂 (無代號)" at bounding box center [373, 157] width 32 height 8
type input "可樂(無代號)"
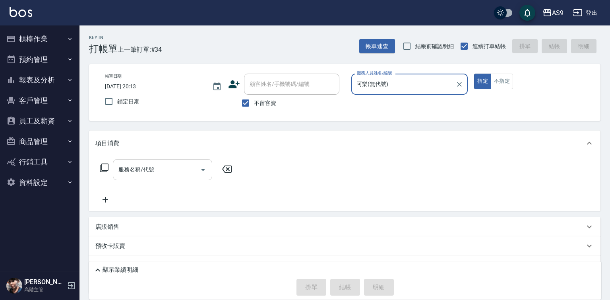
click at [177, 167] on input "服務名稱/代號" at bounding box center [156, 170] width 80 height 14
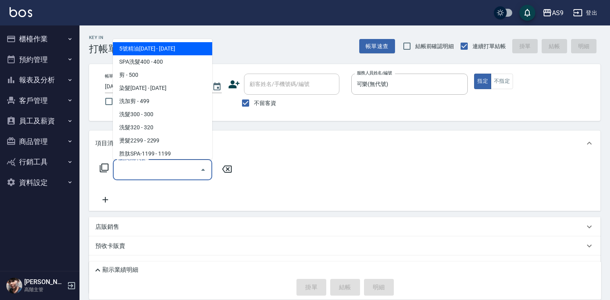
drag, startPoint x: 163, startPoint y: 47, endPoint x: 310, endPoint y: 84, distance: 151.5
click at [163, 47] on span "5號精油[DATE] - [DATE]" at bounding box center [162, 48] width 99 height 13
type input "5號精油1399(5號精油1399)"
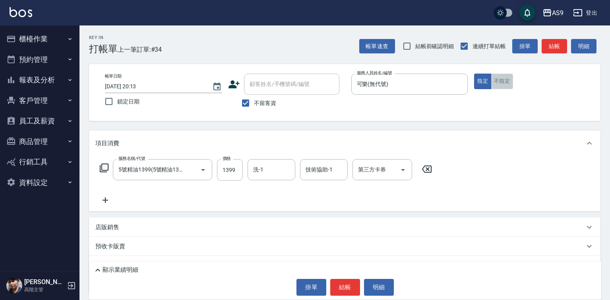
click at [504, 83] on button "不指定" at bounding box center [502, 82] width 22 height 16
click at [264, 167] on input "洗-1" at bounding box center [271, 170] width 41 height 14
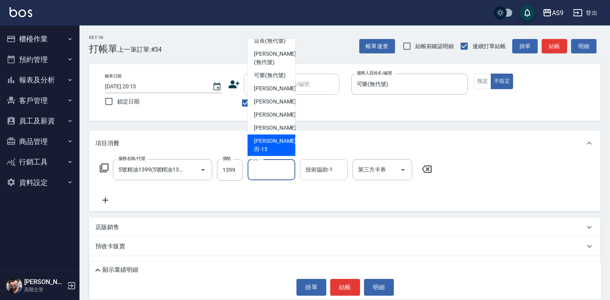
click at [267, 147] on span "[PERSON_NAME]而 -15" at bounding box center [275, 145] width 42 height 17
type input "[PERSON_NAME]而-15"
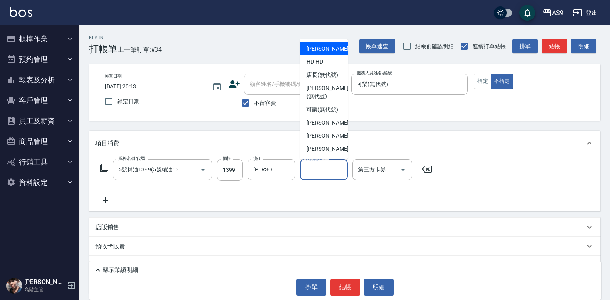
click at [319, 174] on input "技術協助-1" at bounding box center [324, 170] width 41 height 14
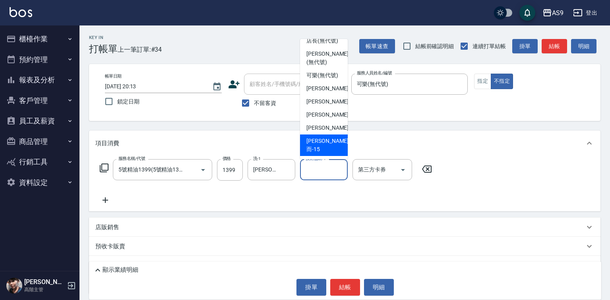
click at [318, 149] on span "[PERSON_NAME]而 -15" at bounding box center [328, 145] width 42 height 17
type input "[PERSON_NAME]而-15"
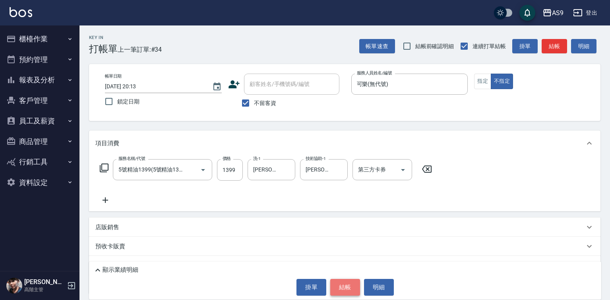
click at [342, 295] on button "結帳" at bounding box center [345, 287] width 30 height 17
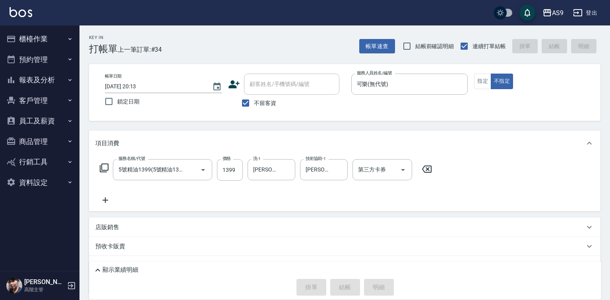
type input "[DATE] 20:14"
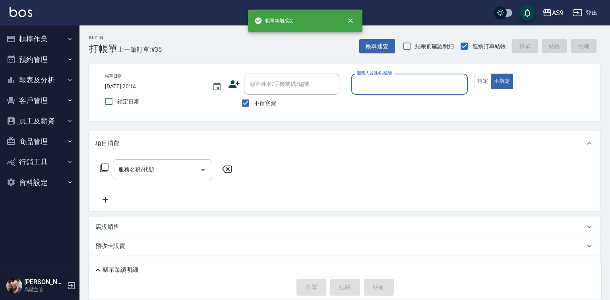
click at [52, 83] on button "報表及分析" at bounding box center [39, 80] width 73 height 21
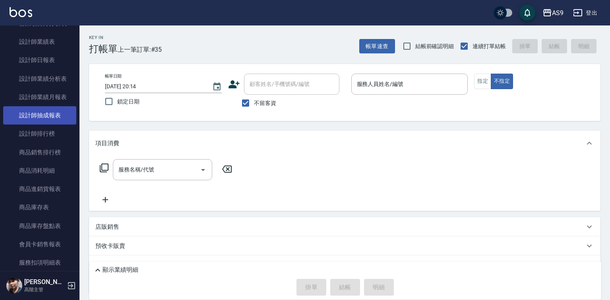
scroll to position [239, 0]
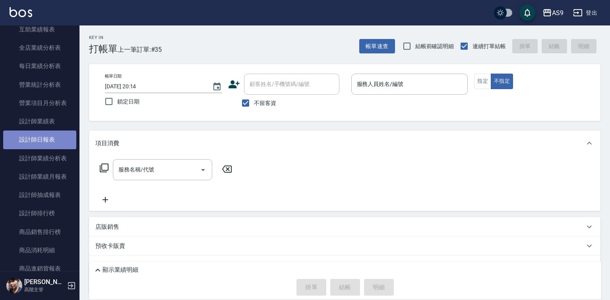
click at [43, 142] on link "設計師日報表" at bounding box center [39, 139] width 73 height 18
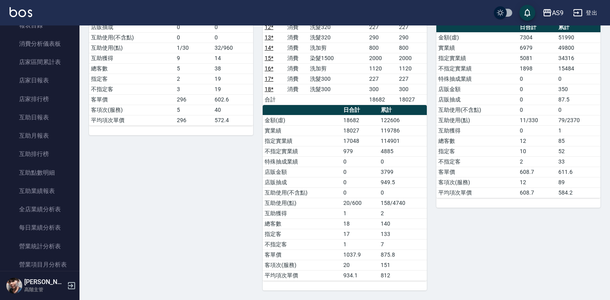
scroll to position [76, 0]
click at [43, 120] on link "互助日報表" at bounding box center [39, 118] width 73 height 18
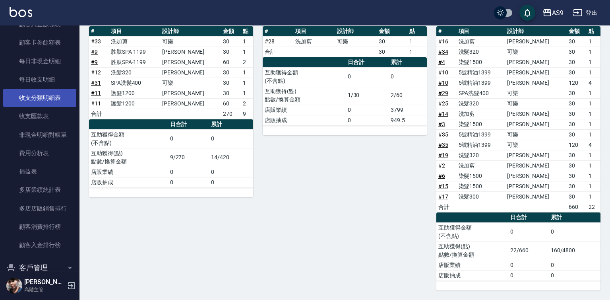
scroll to position [632, 0]
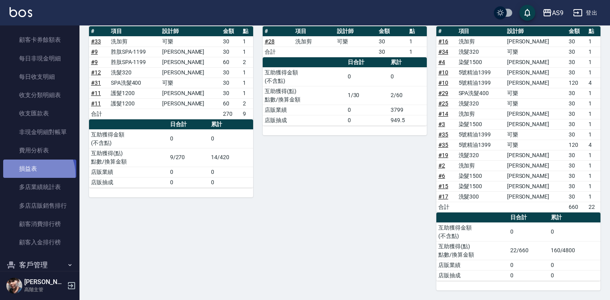
click at [30, 175] on link "損益表" at bounding box center [39, 168] width 73 height 18
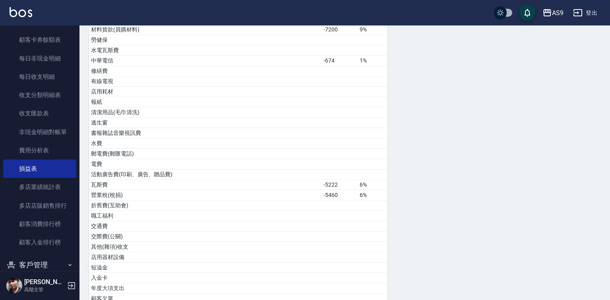
scroll to position [358, 0]
